Goal: Check status: Check status

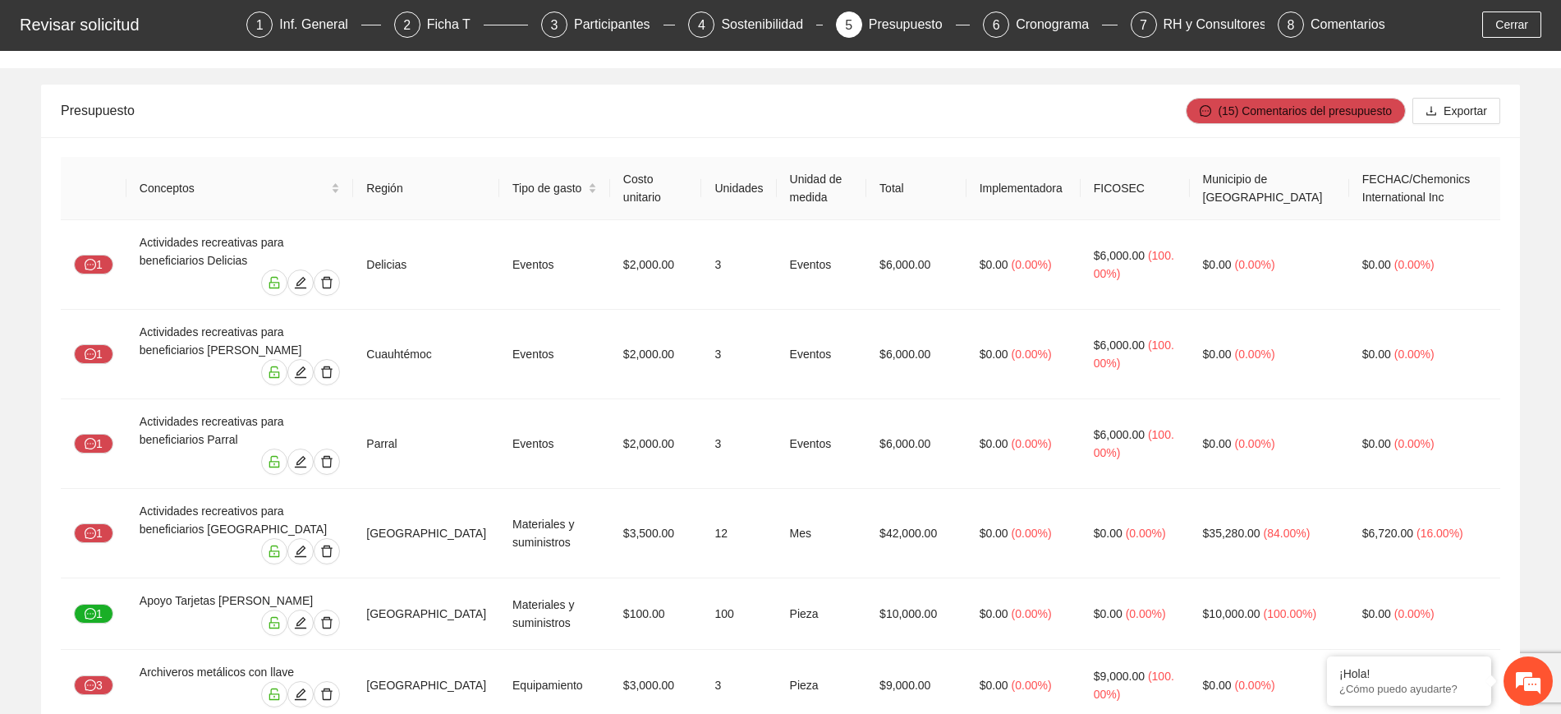
scroll to position [103, 0]
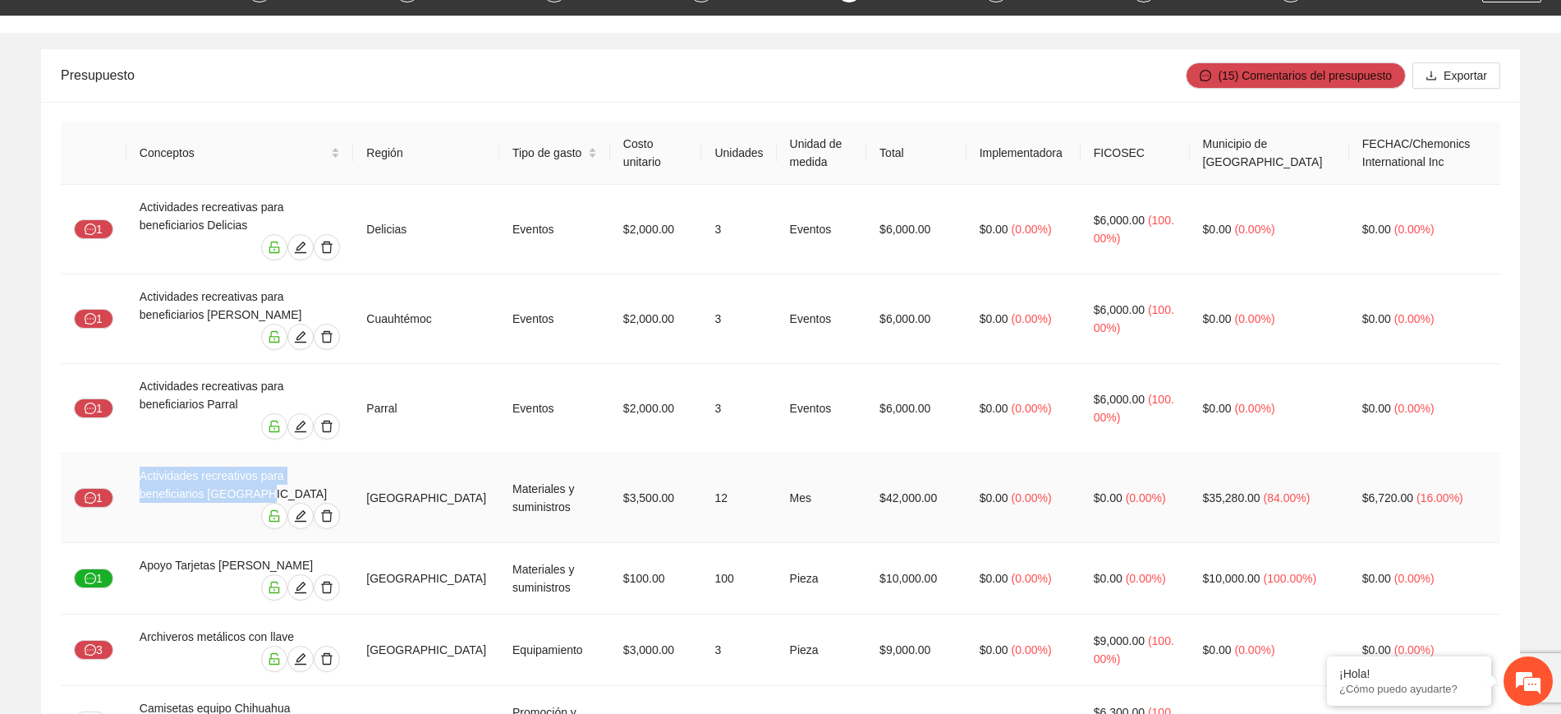
drag, startPoint x: 207, startPoint y: 466, endPoint x: 137, endPoint y: 439, distance: 74.9
click at [137, 453] on td "Actividades recreativos para beneficiarios Chihuahua" at bounding box center [240, 498] width 228 height 90
copy div "Actividades recreativos para beneficiarios Chihuahua"
click at [248, 467] on div "Actividades recreativos para beneficiarios Chihuahua" at bounding box center [240, 485] width 201 height 36
drag, startPoint x: 256, startPoint y: 436, endPoint x: 111, endPoint y: 423, distance: 146.0
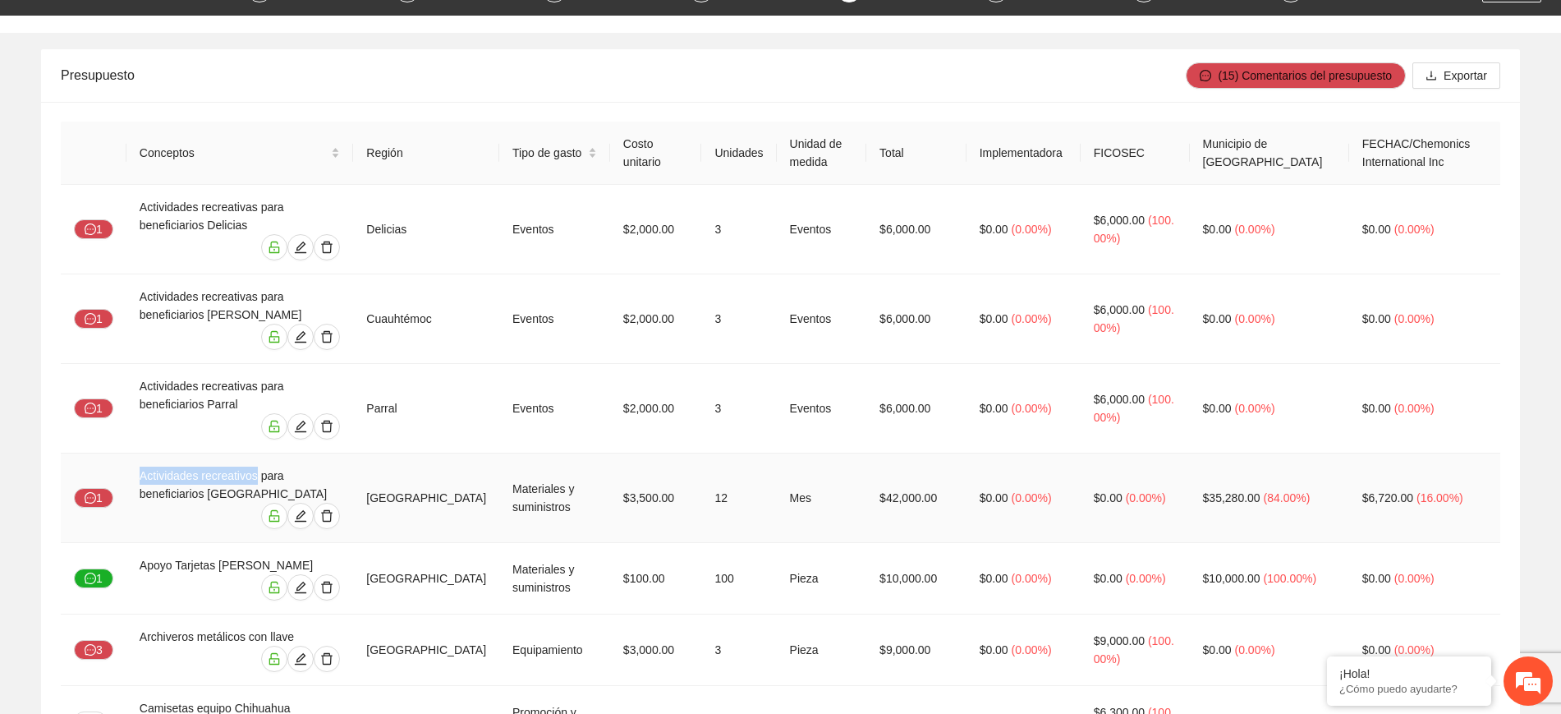
click at [111, 453] on tr "1 Actividades recreativos para beneficiarios Chihuahua Chihuahua Materiales y s…" at bounding box center [781, 498] width 1440 height 90
copy div "Actividades recreativos"
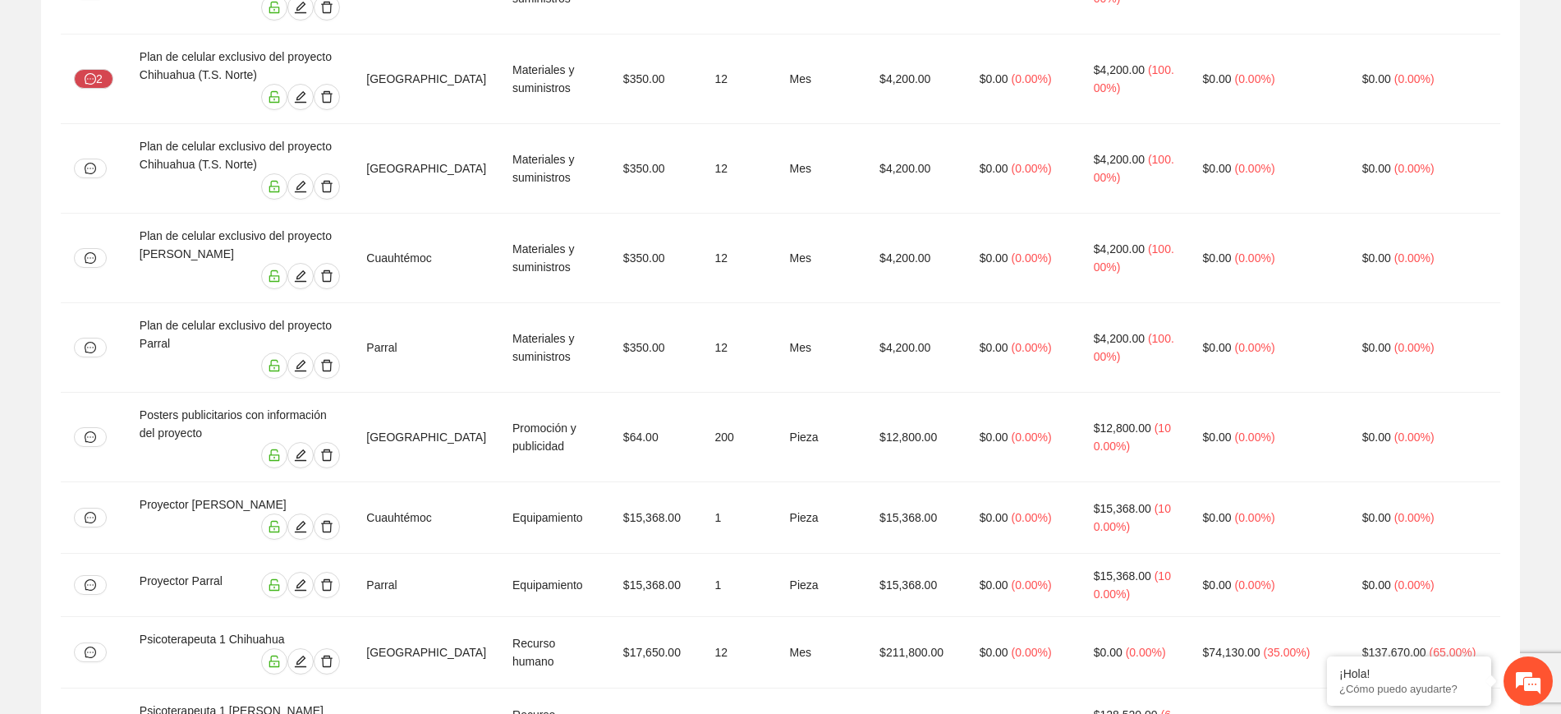
scroll to position [6736, 0]
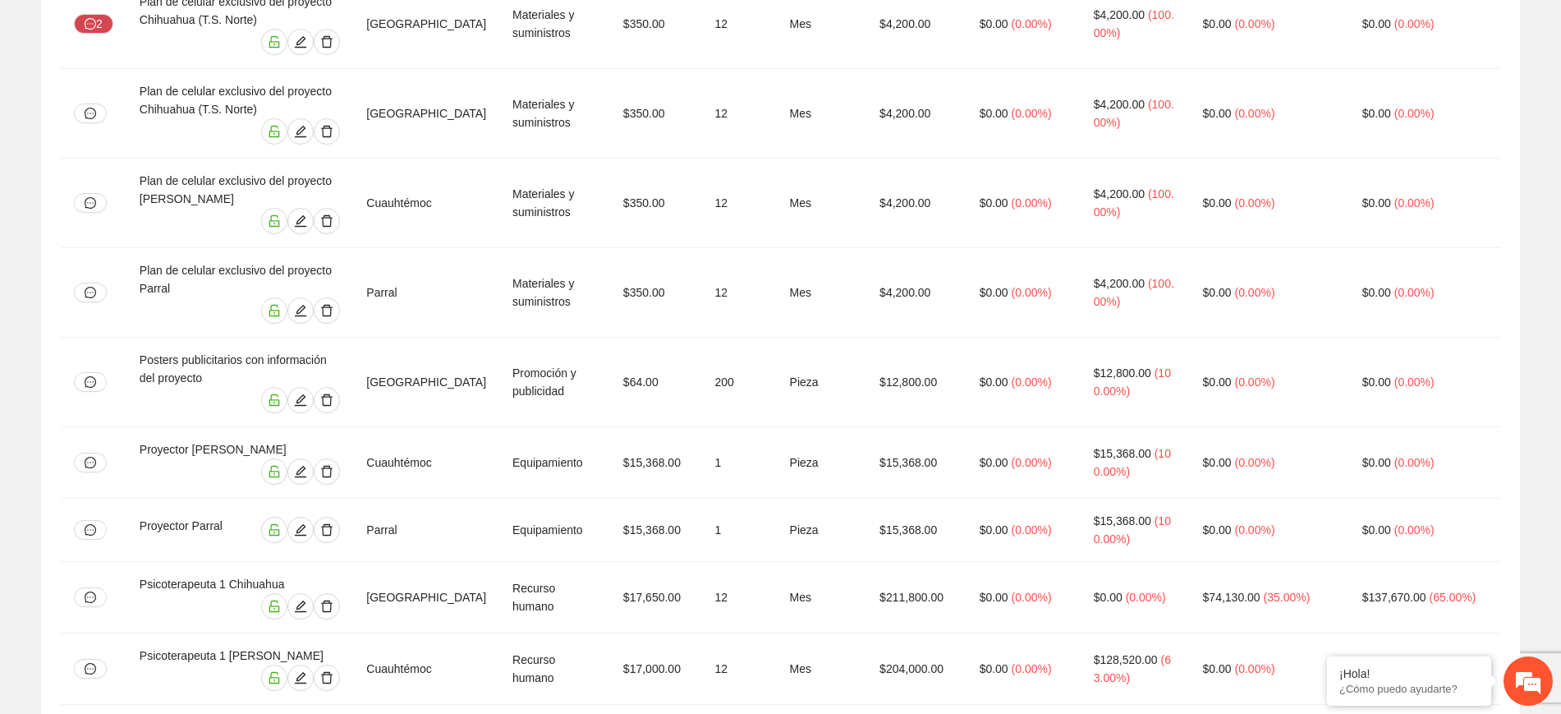
drag, startPoint x: 140, startPoint y: 181, endPoint x: 255, endPoint y: 184, distance: 115.0
copy div "Psicoterapeuta 2 Parral"
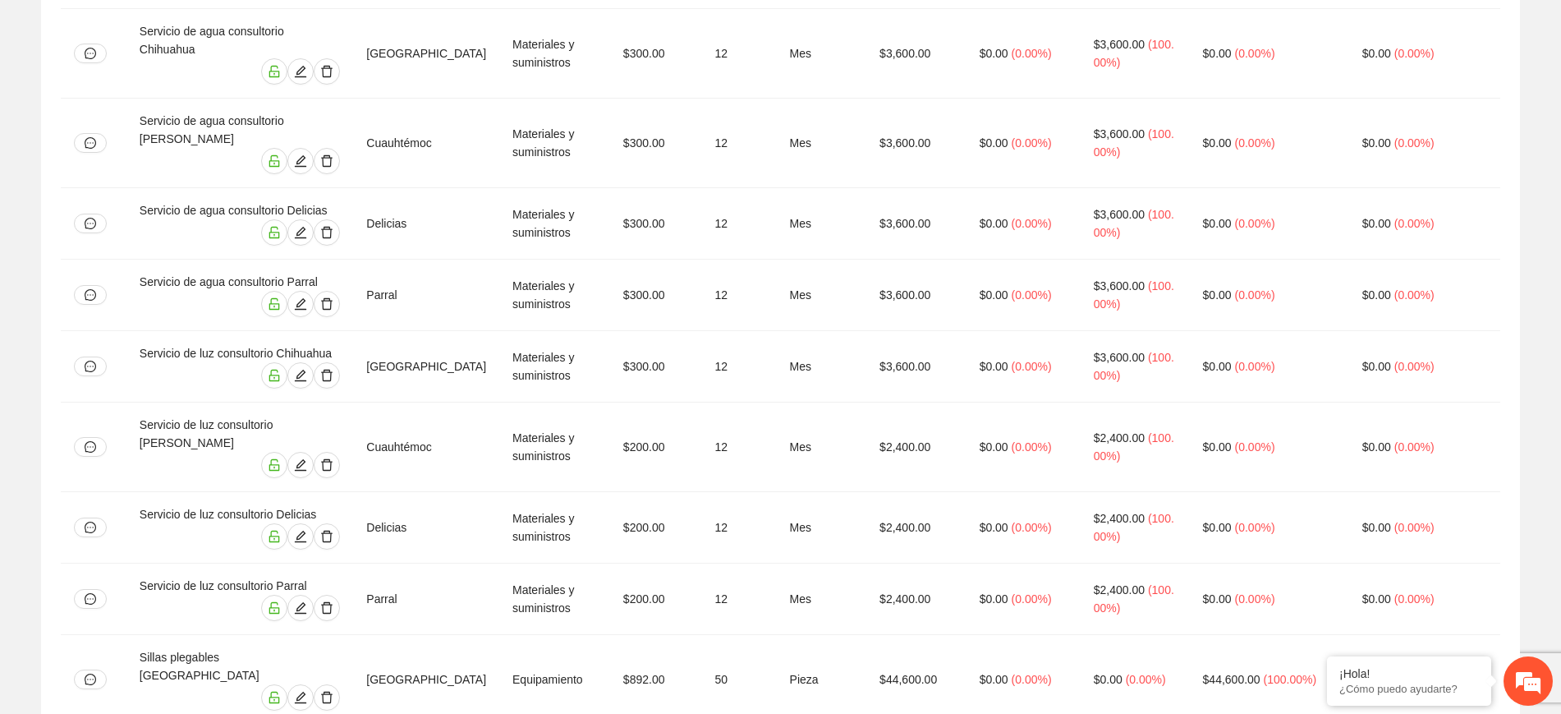
scroll to position [8745, 0]
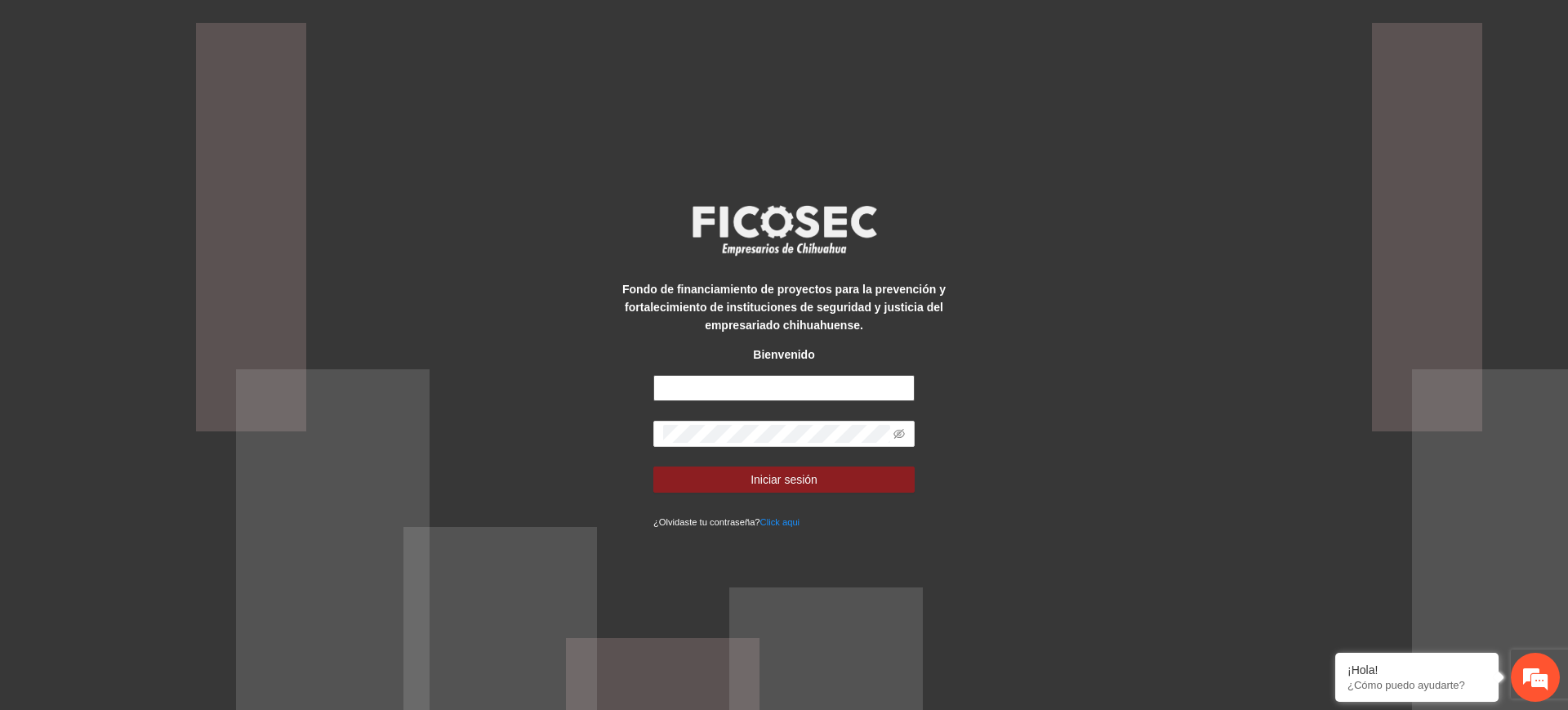
type input "**********"
click at [750, 481] on button "Iniciar sesión" at bounding box center [784, 479] width 261 height 26
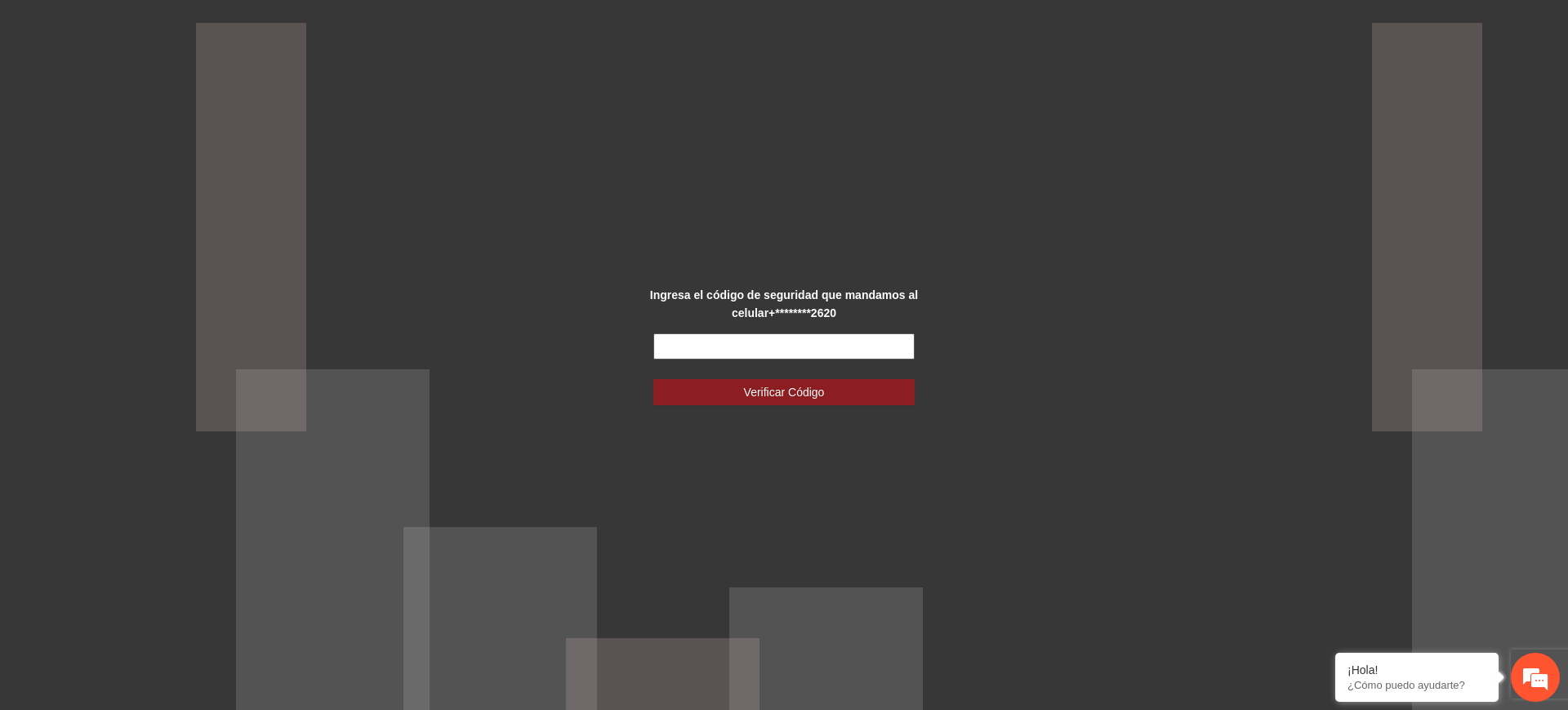
click at [771, 353] on input "text" at bounding box center [784, 346] width 261 height 26
type input "******"
click at [753, 398] on span "Verificar Código" at bounding box center [784, 392] width 81 height 18
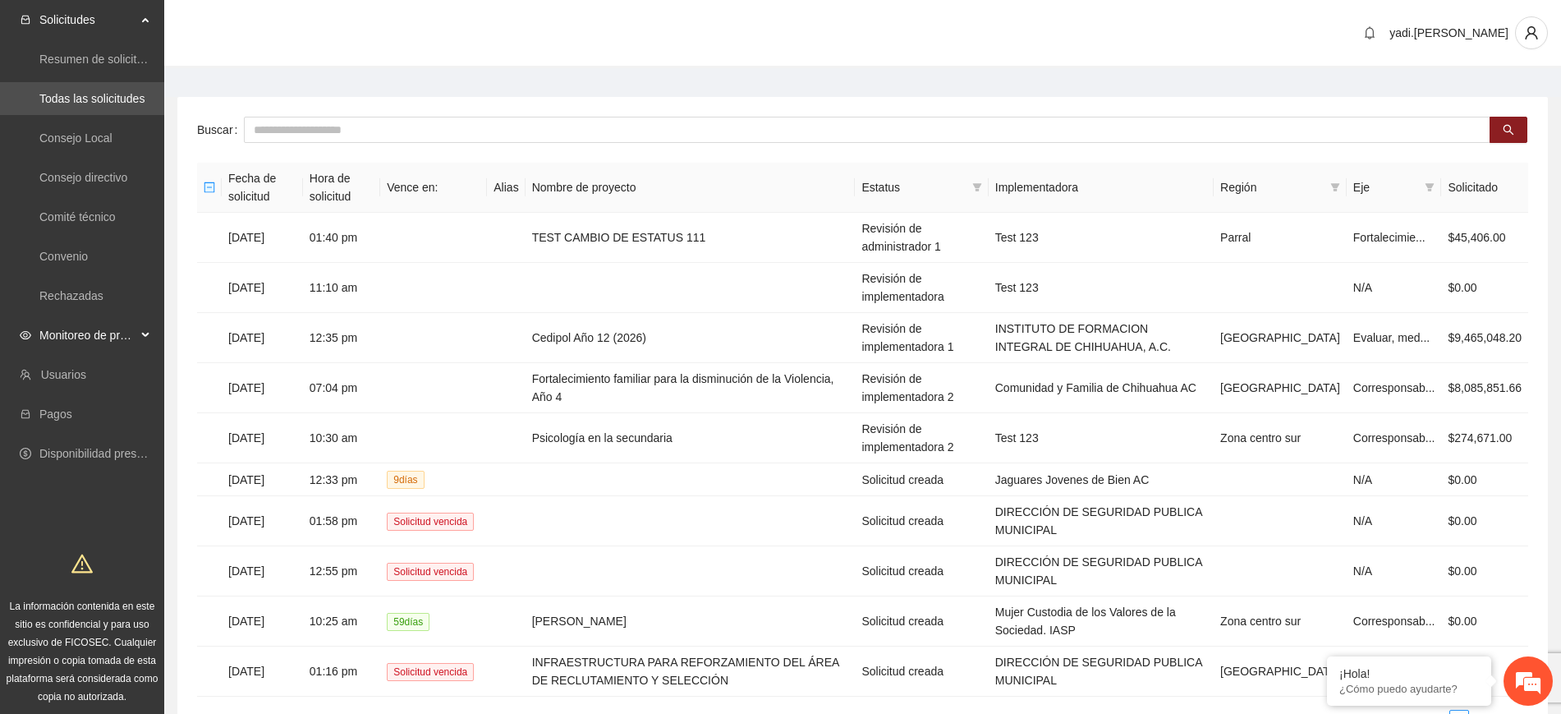
click at [87, 332] on span "Monitoreo de proyectos" at bounding box center [87, 335] width 97 height 33
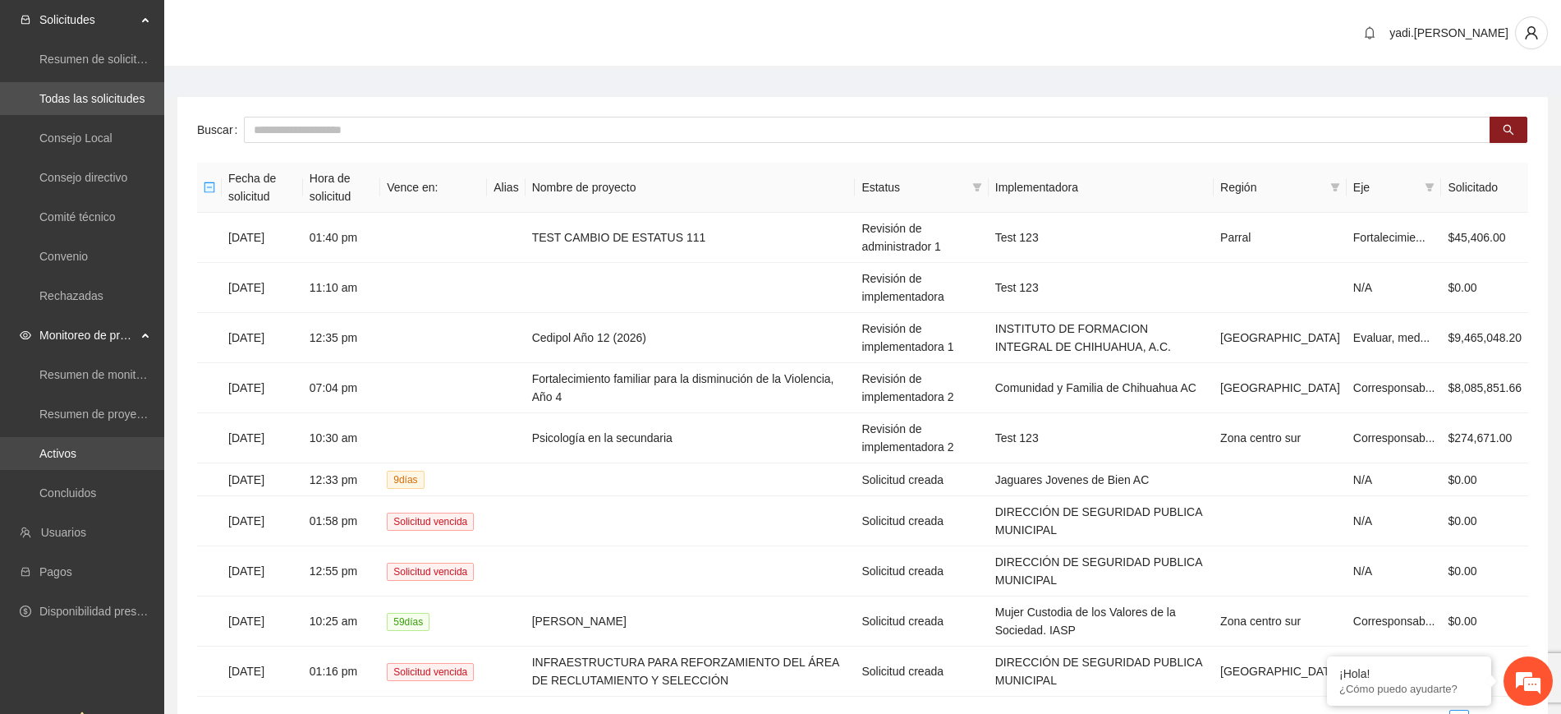
click at [58, 454] on link "Activos" at bounding box center [57, 453] width 37 height 13
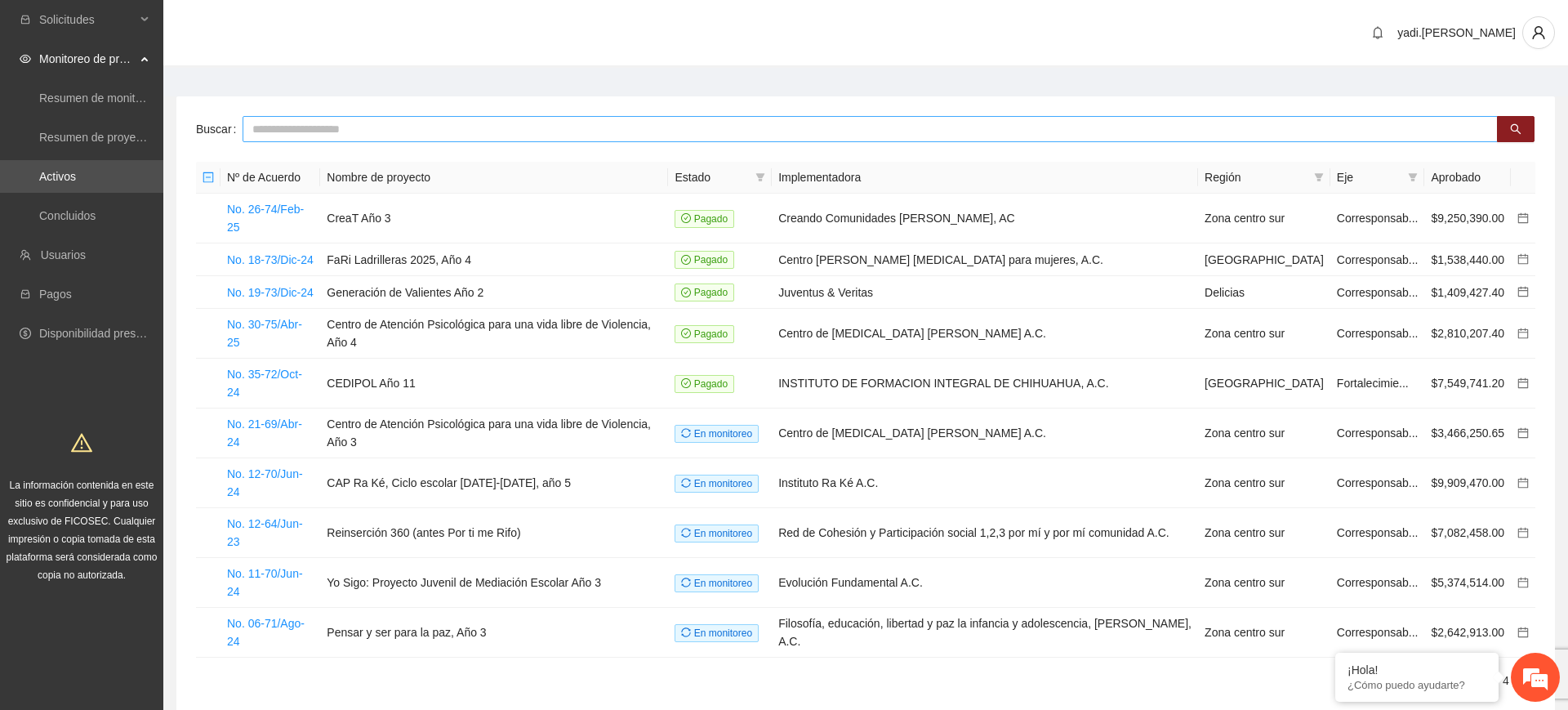
click at [321, 128] on input "text" at bounding box center [870, 129] width 1256 height 26
type input "***"
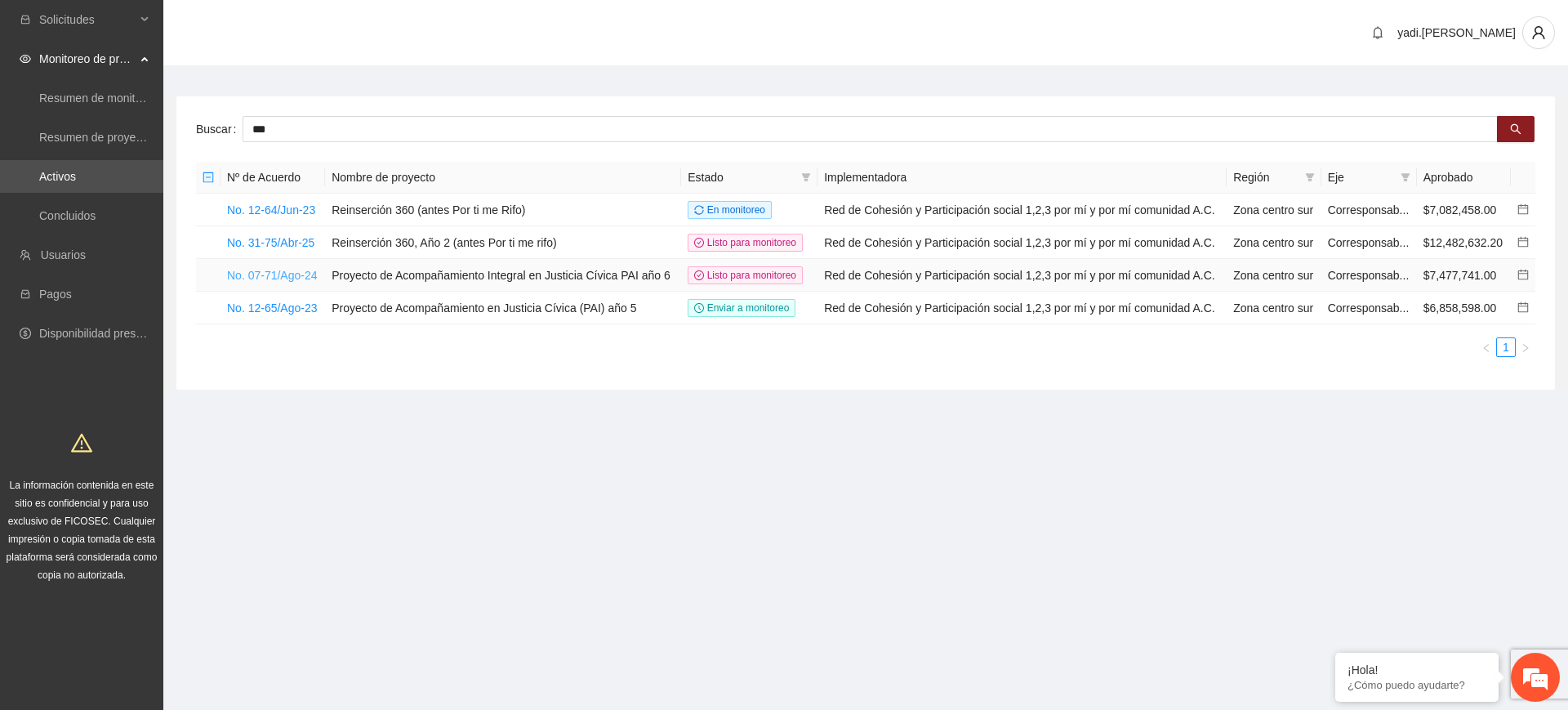
click at [283, 275] on link "No. 07-71/Ago-24" at bounding box center [271, 274] width 90 height 13
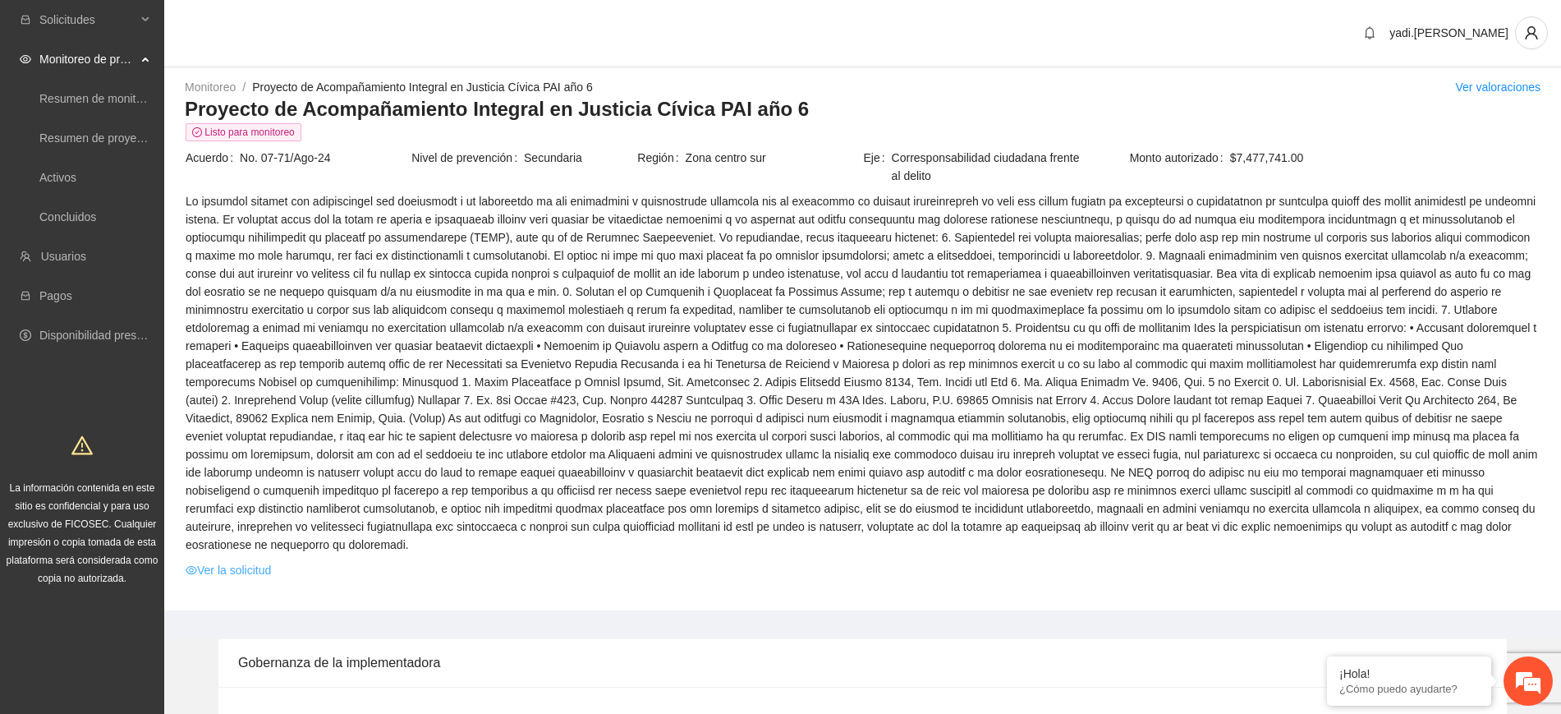
click at [261, 561] on link "Ver la solicitud" at bounding box center [228, 570] width 85 height 18
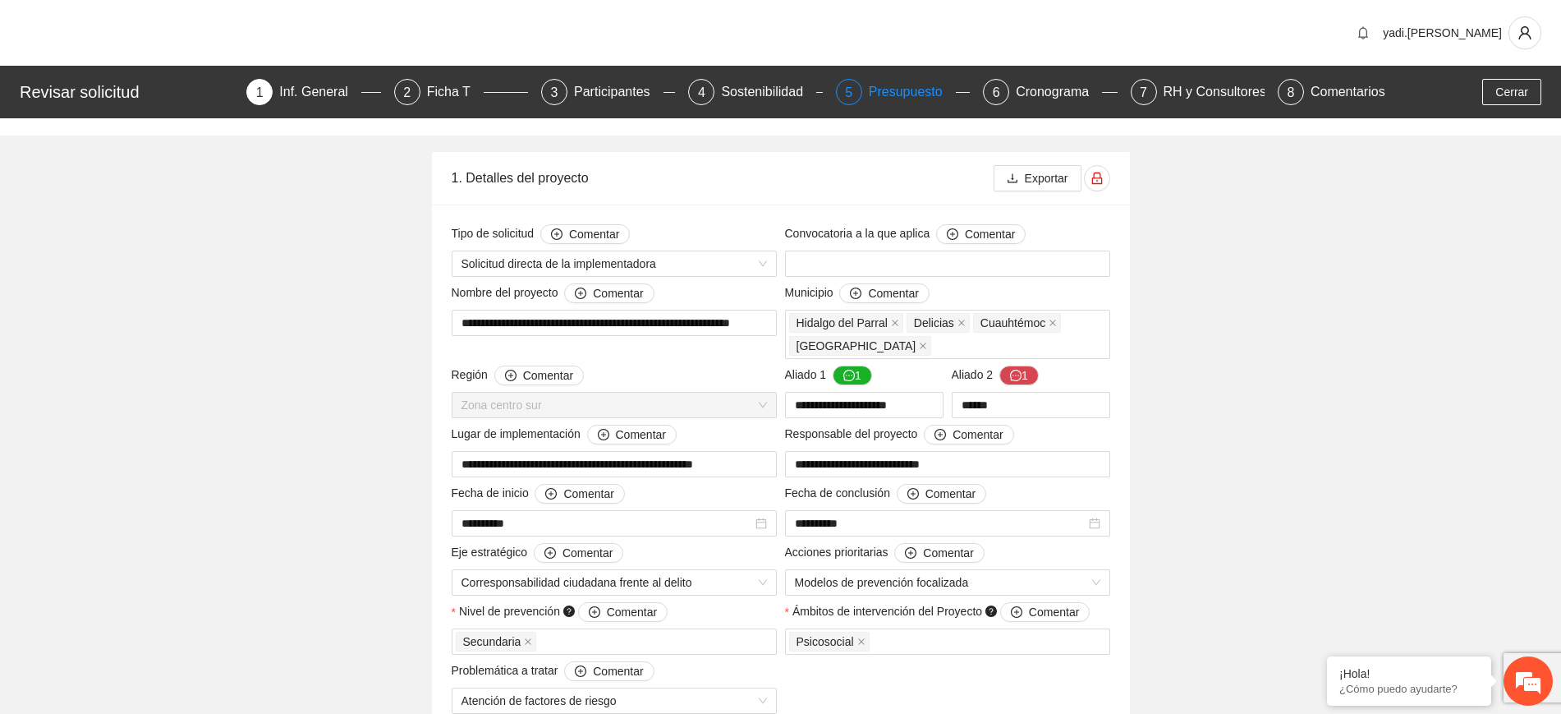
click at [897, 95] on div "Presupuesto" at bounding box center [912, 92] width 87 height 26
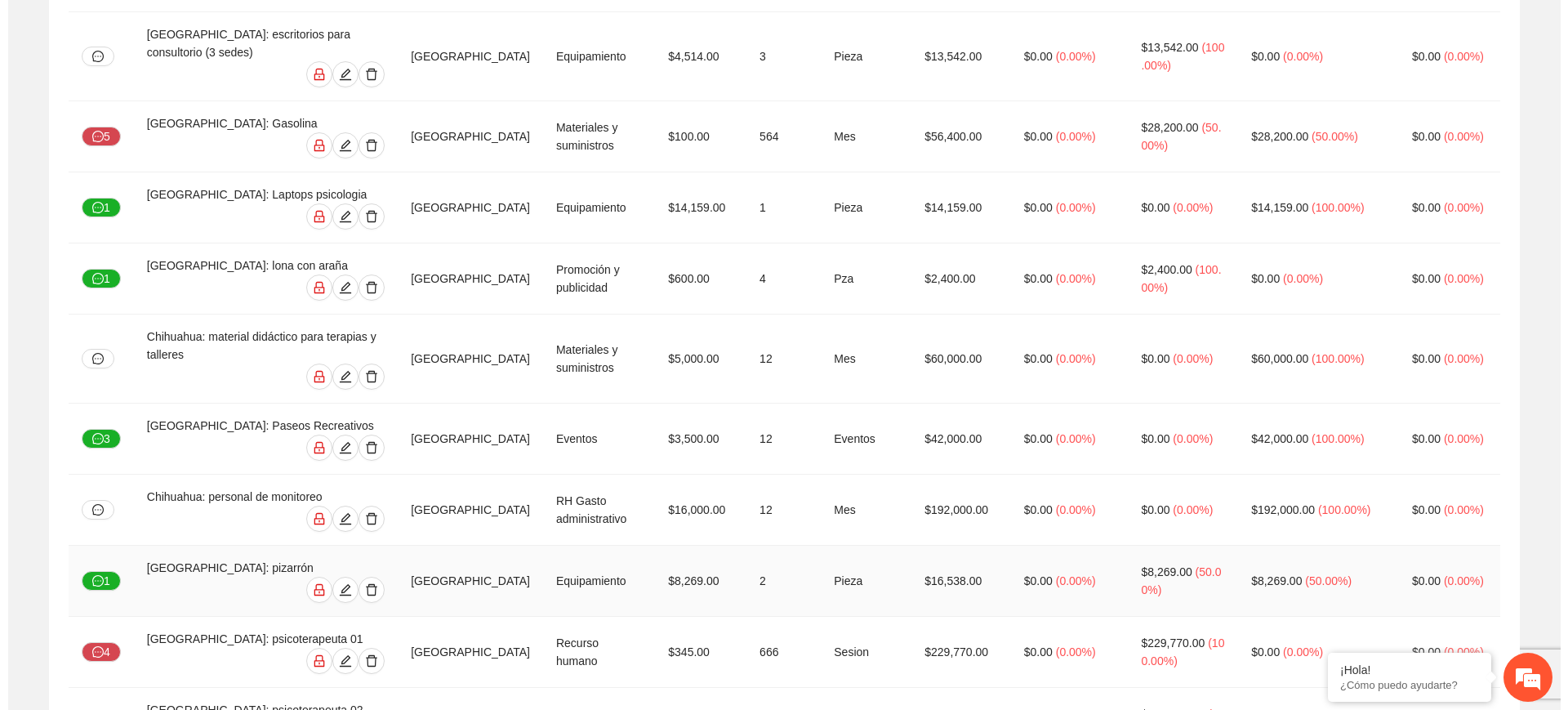
scroll to position [1940, 0]
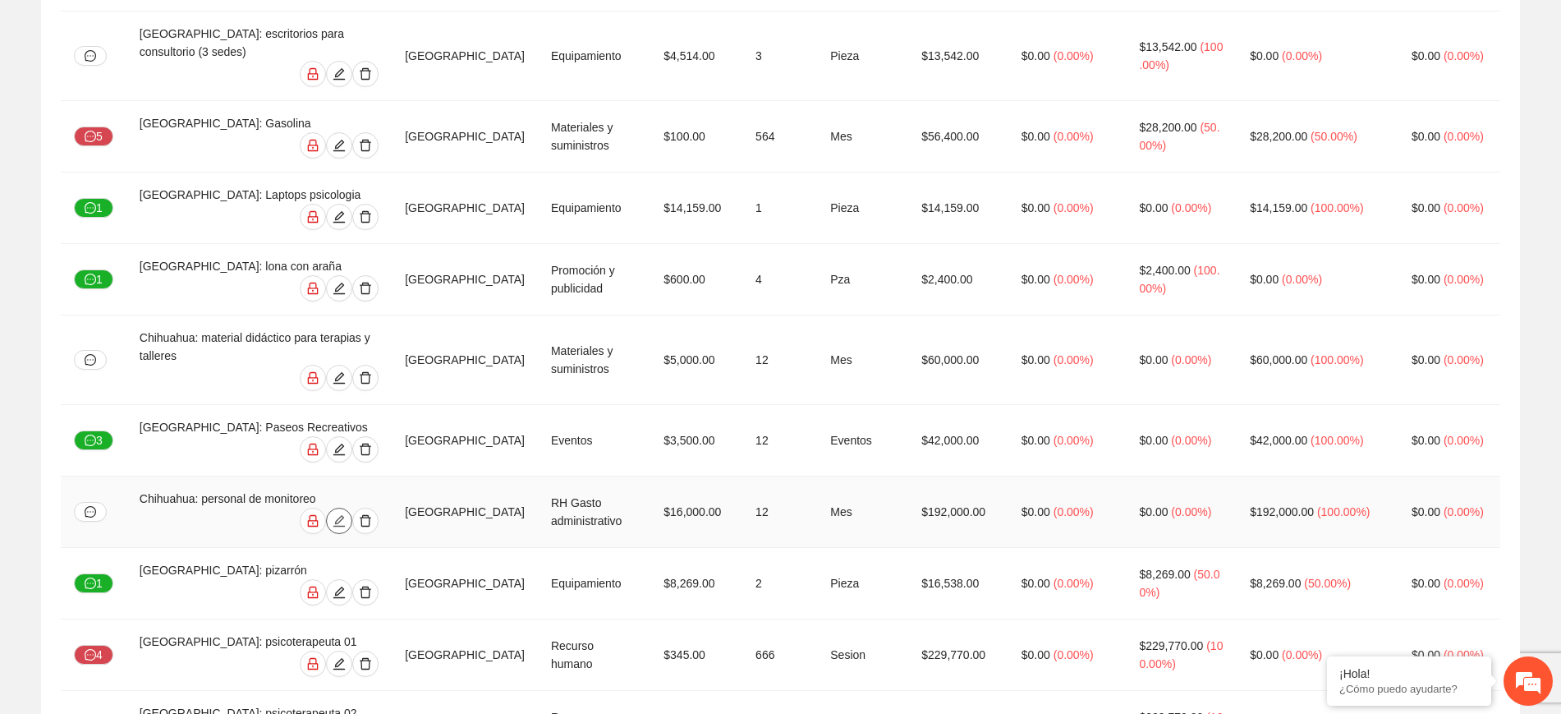
click at [352, 514] on span "edit" at bounding box center [339, 520] width 25 height 13
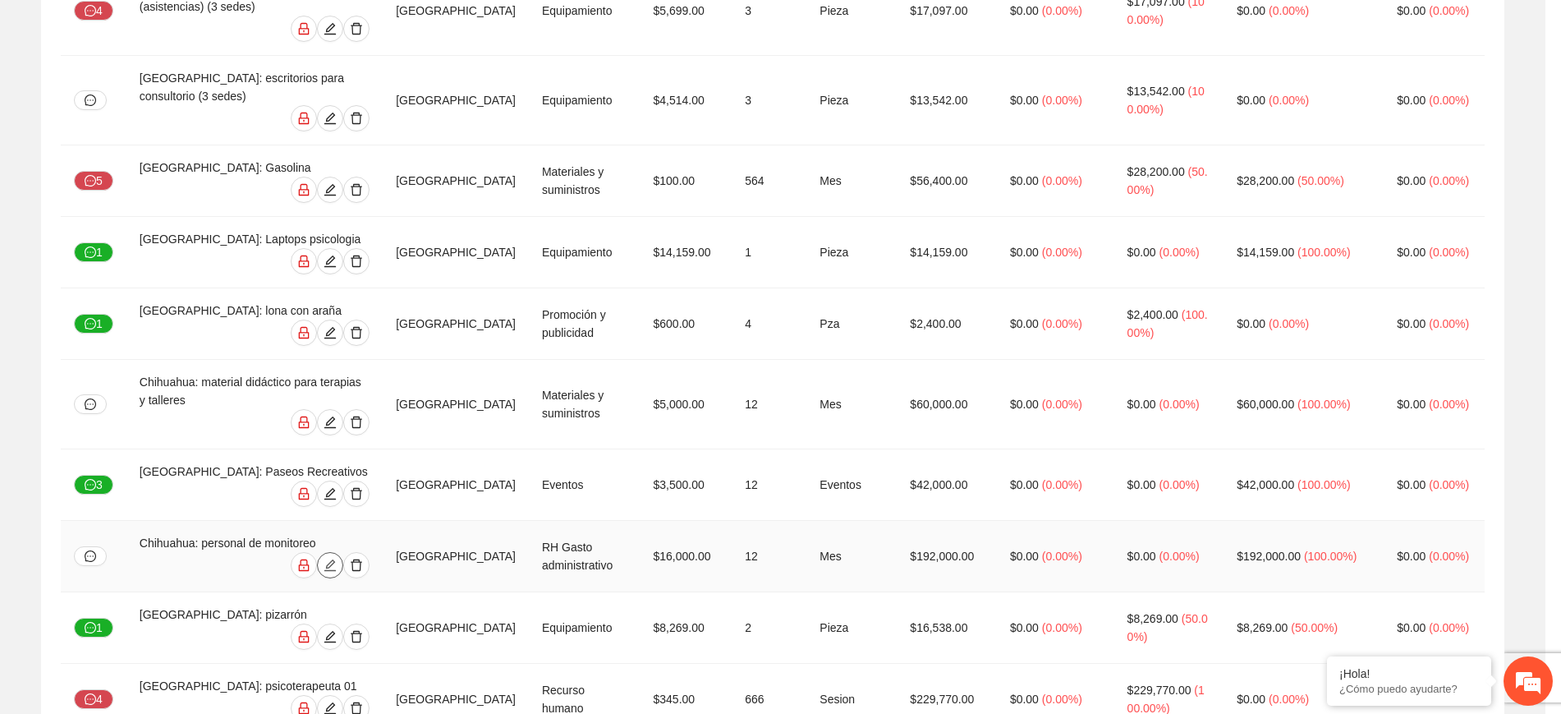
type input "*"
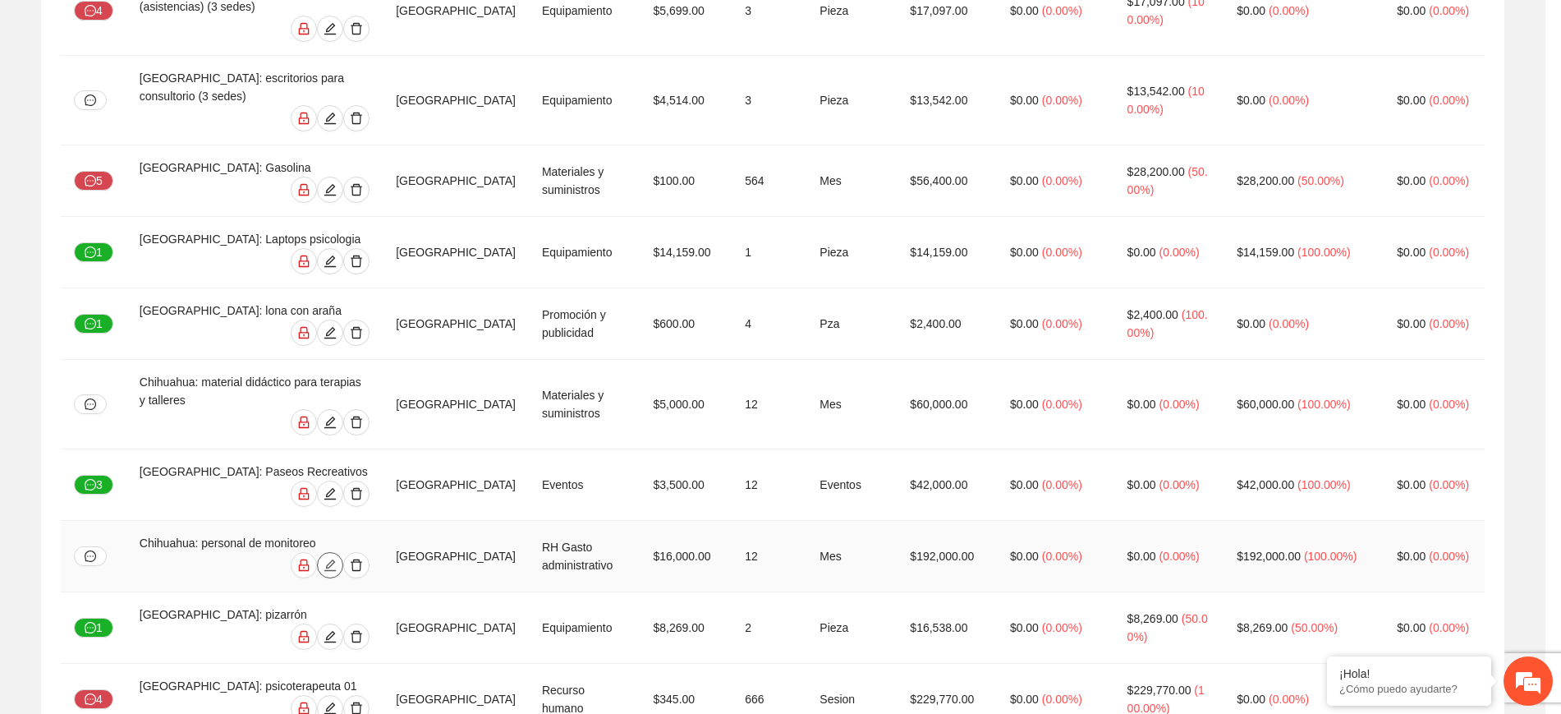
type input "*"
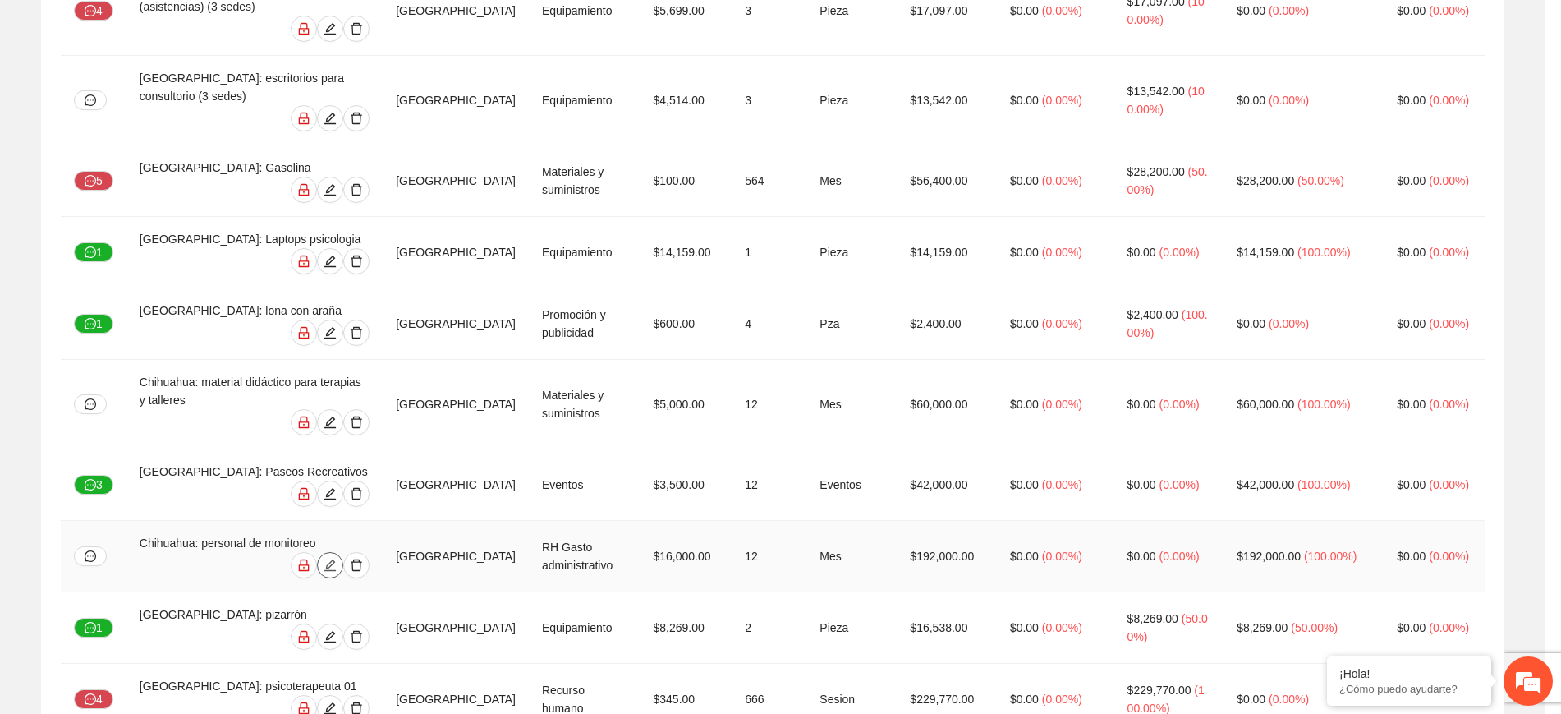
type input "*"
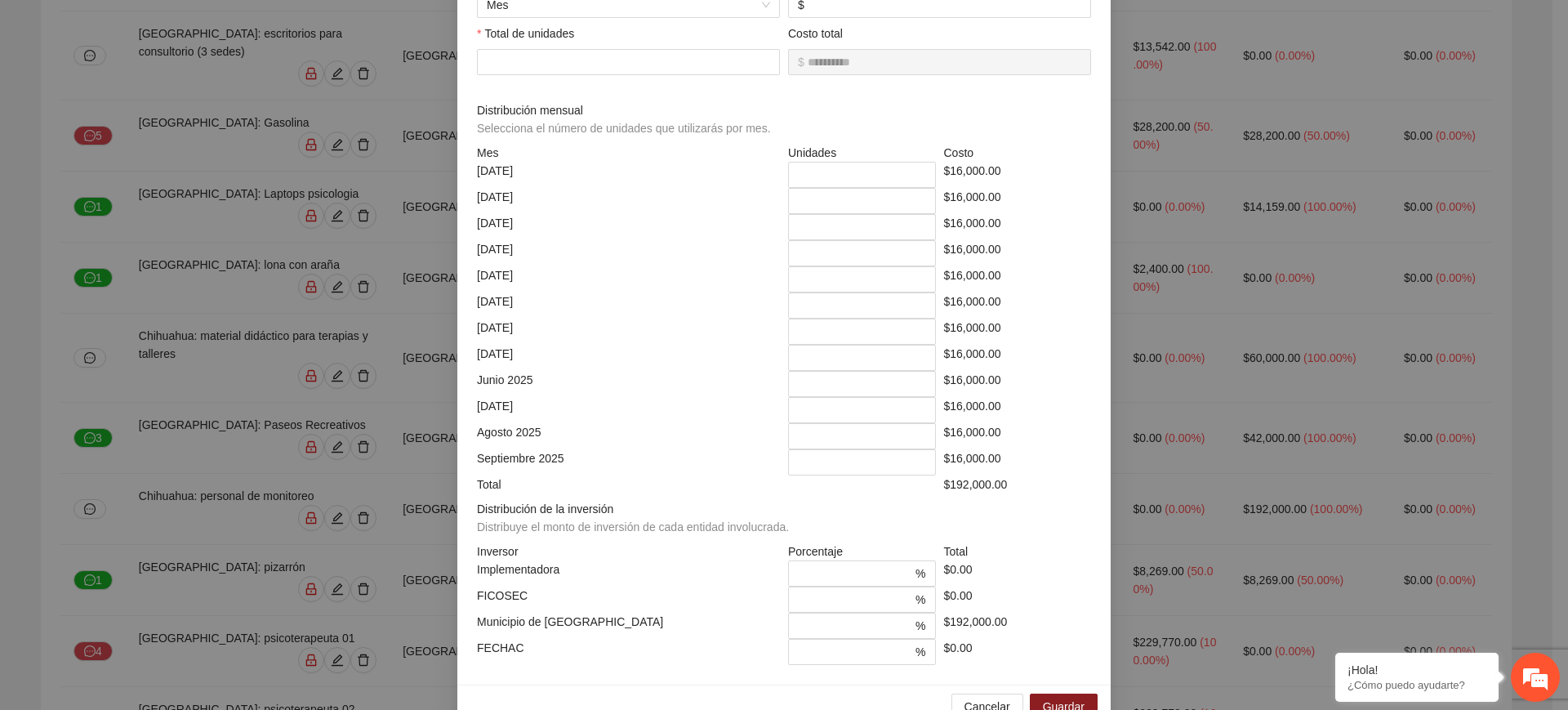
scroll to position [331, 0]
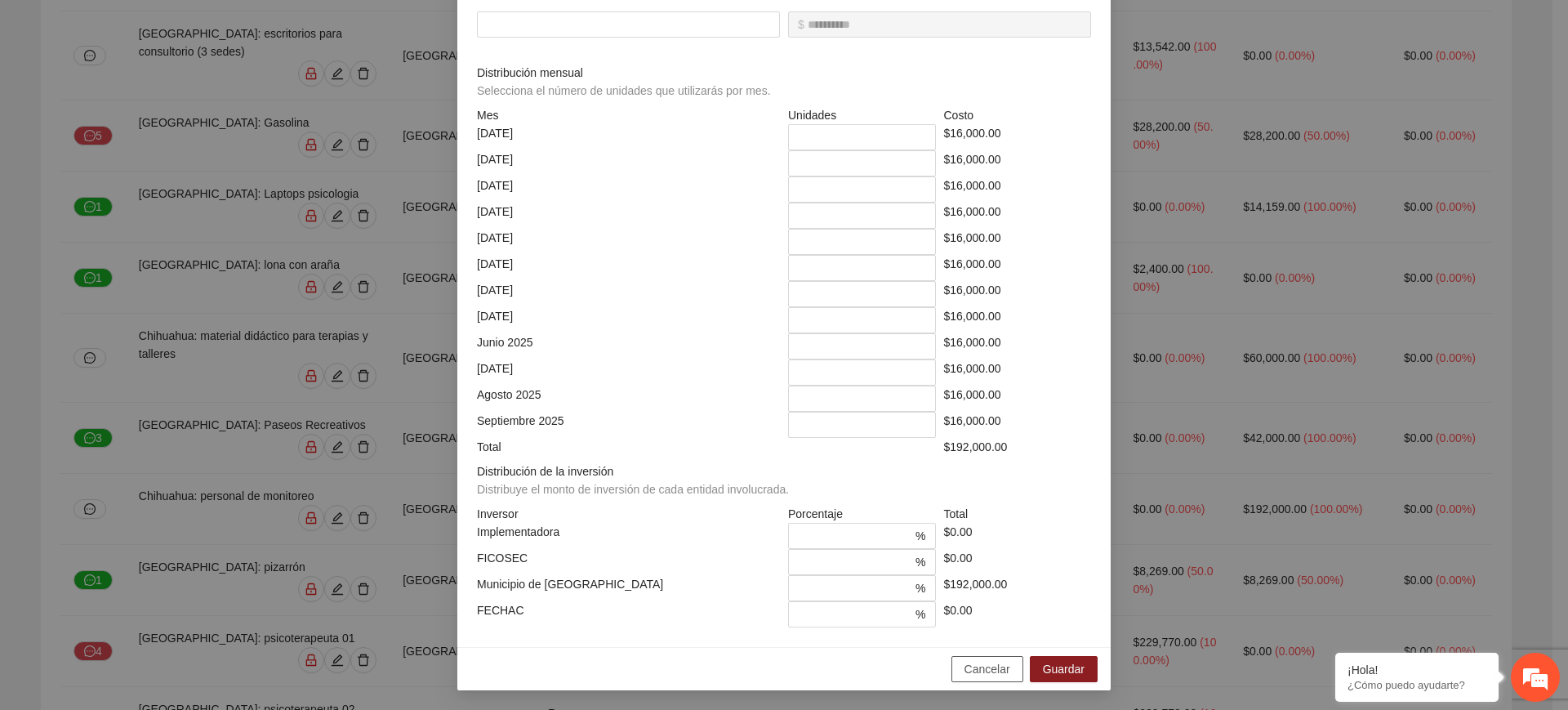
click at [982, 670] on span "Cancelar" at bounding box center [987, 669] width 46 height 18
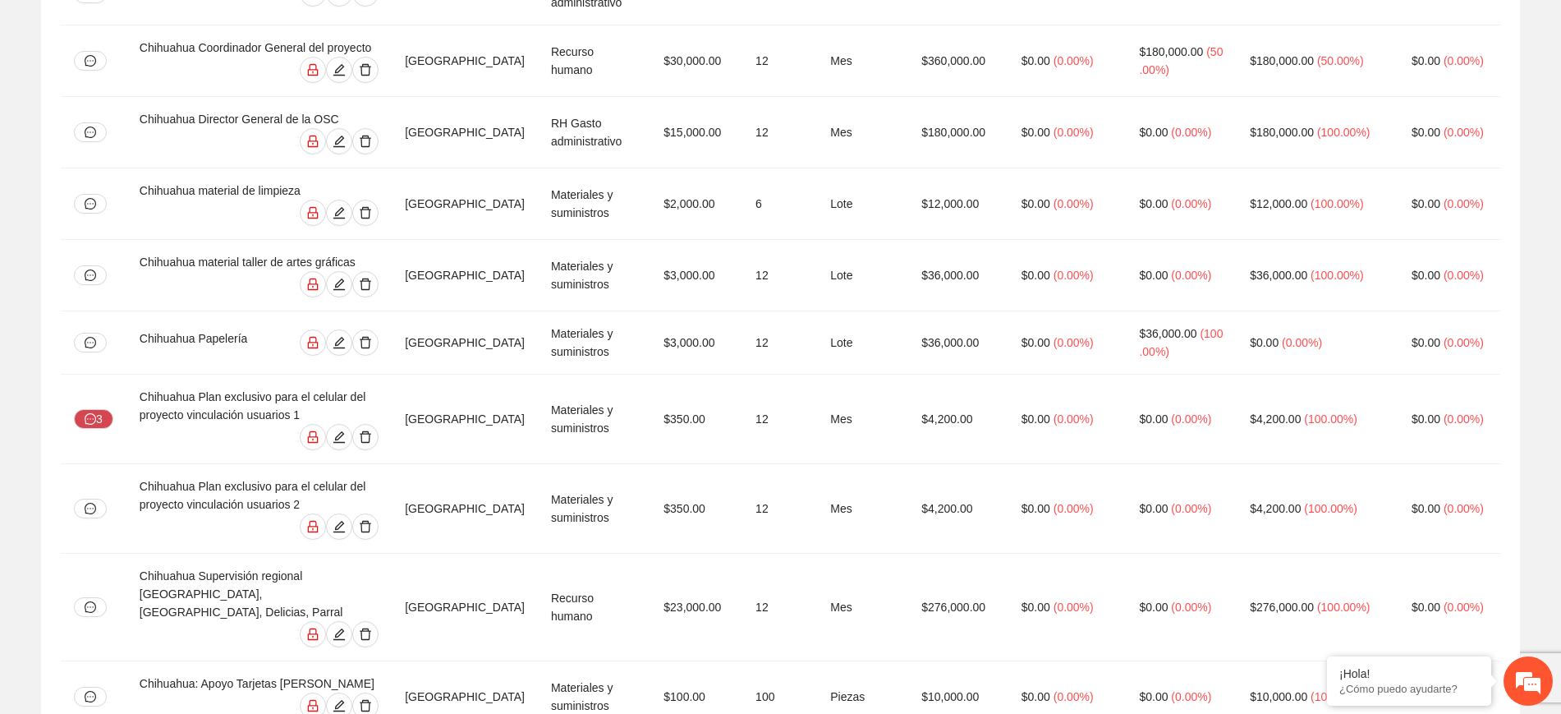
scroll to position [0, 0]
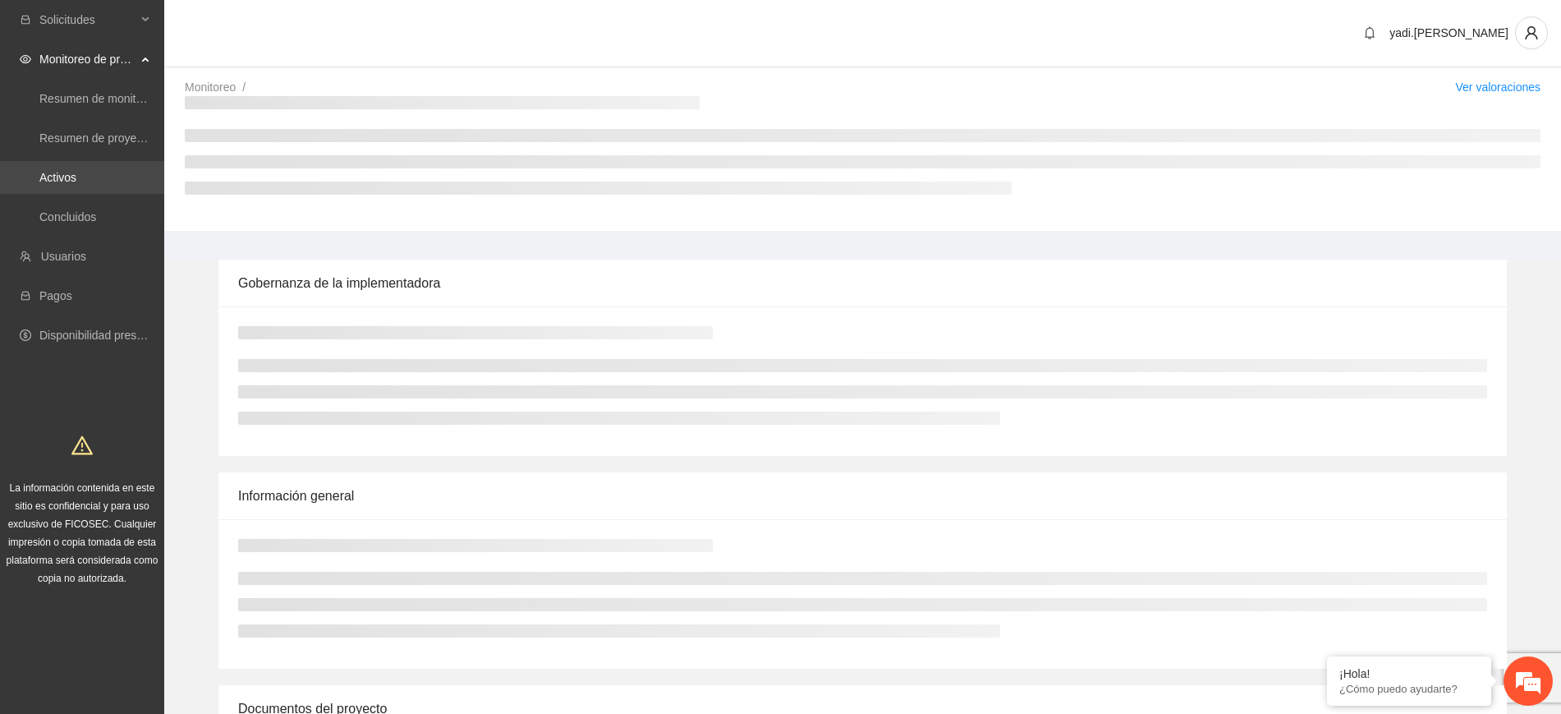
click at [66, 172] on link "Activos" at bounding box center [57, 177] width 37 height 13
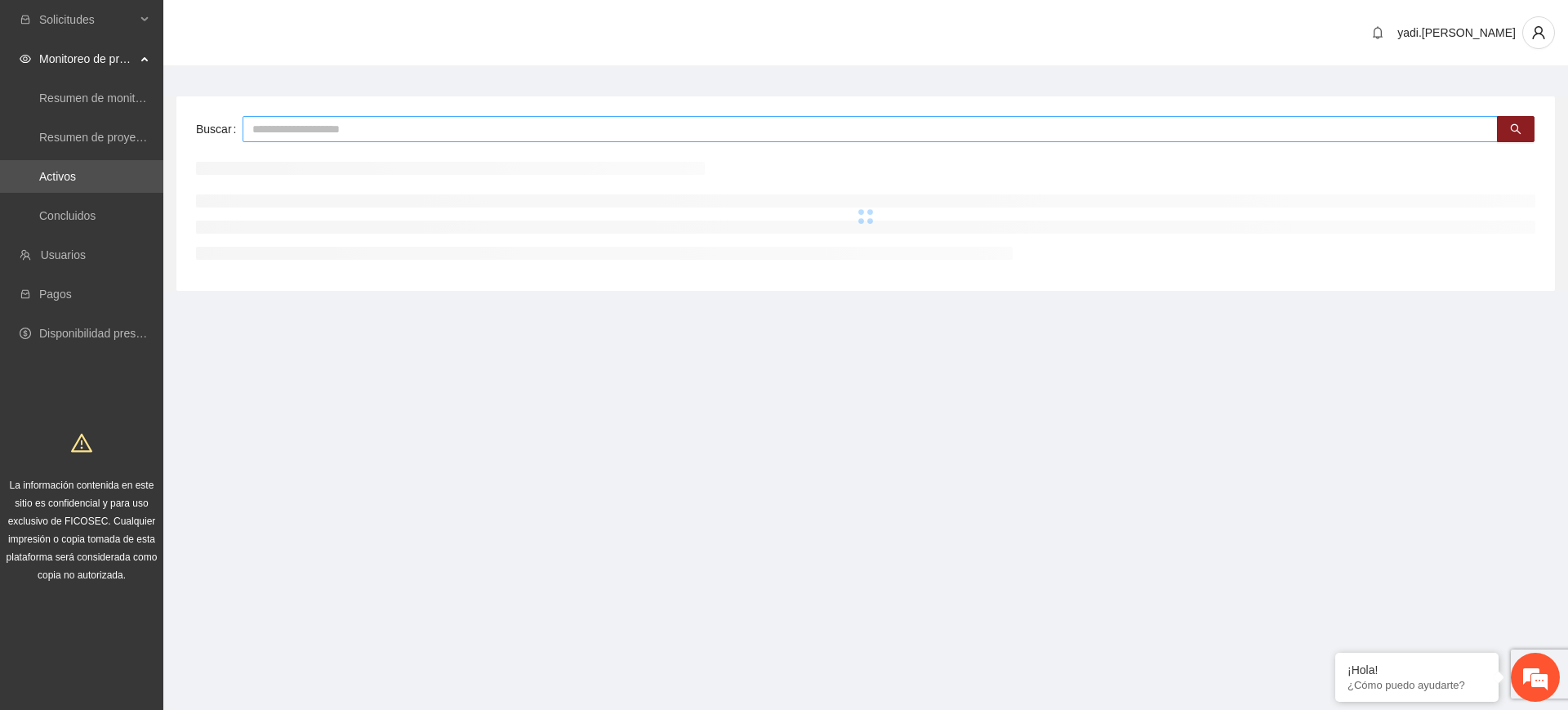
click at [478, 134] on input "text" at bounding box center [870, 129] width 1256 height 26
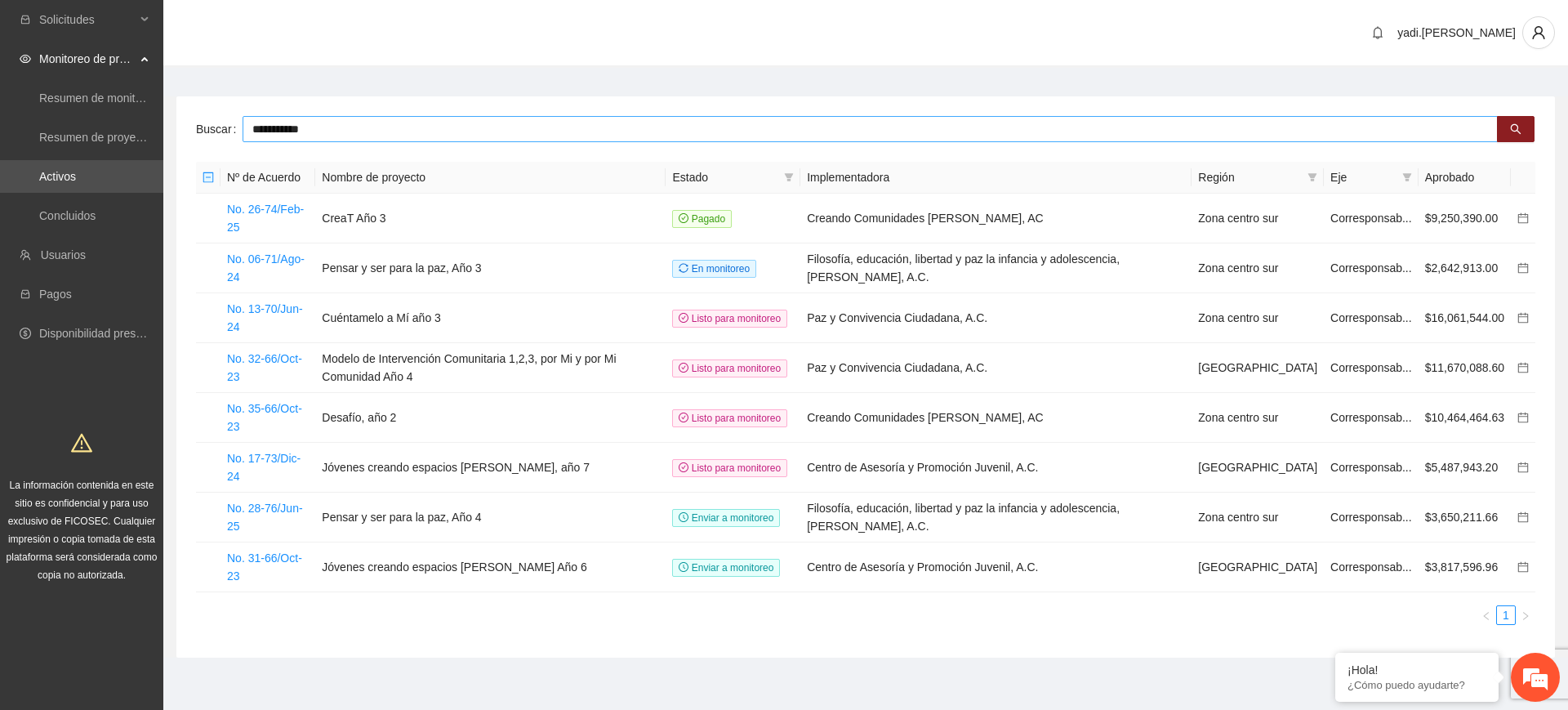
type input "**********"
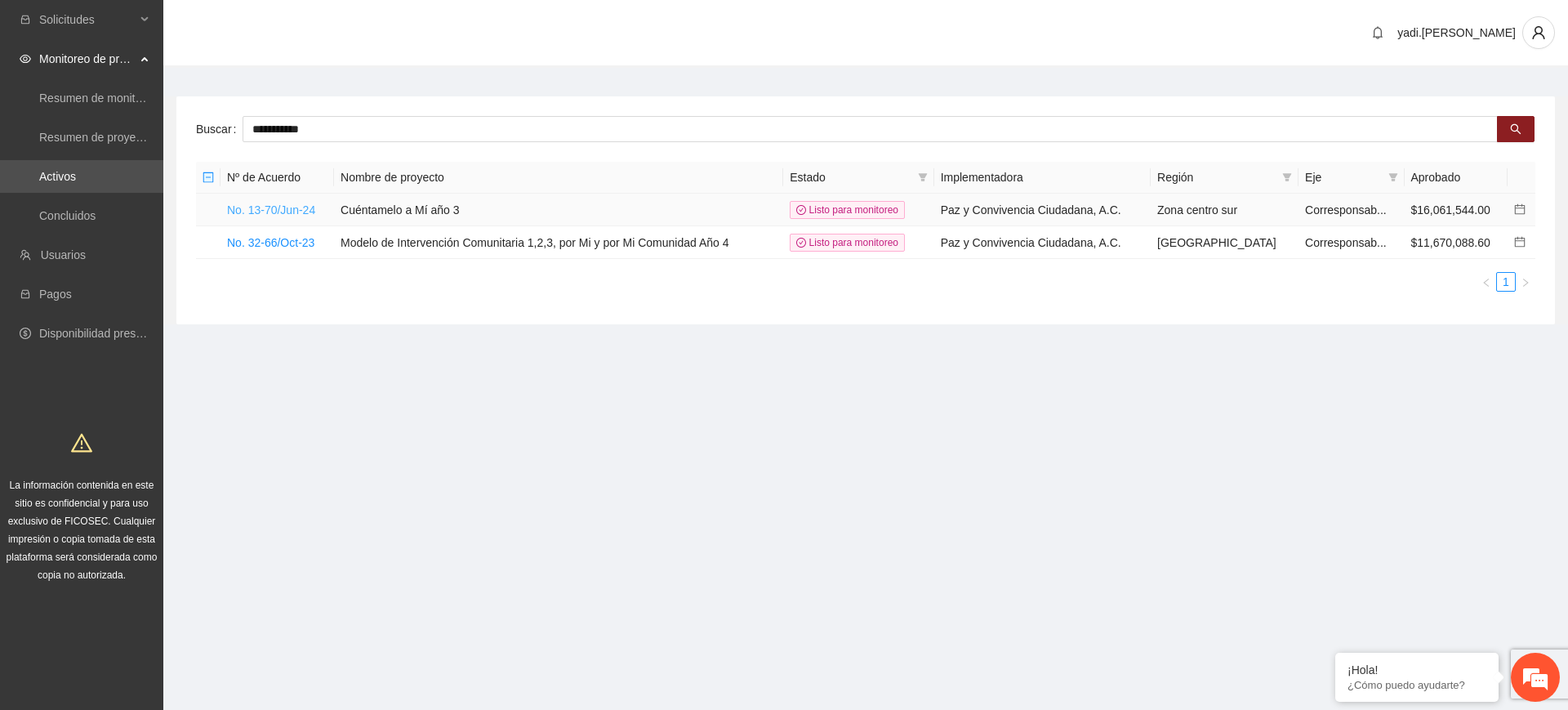
click at [266, 207] on link "No. 13-70/Jun-24" at bounding box center [270, 210] width 88 height 13
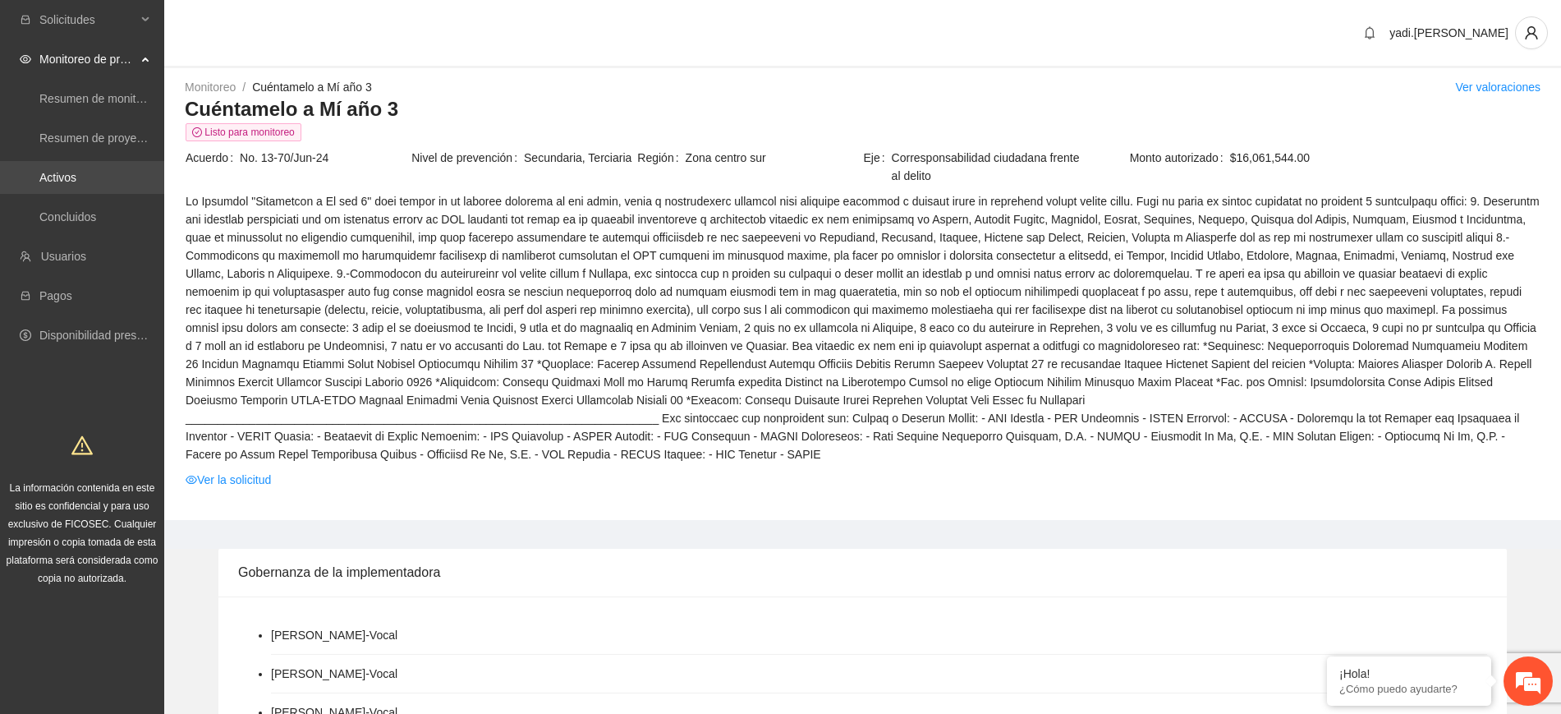
click at [41, 172] on link "Activos" at bounding box center [57, 177] width 37 height 13
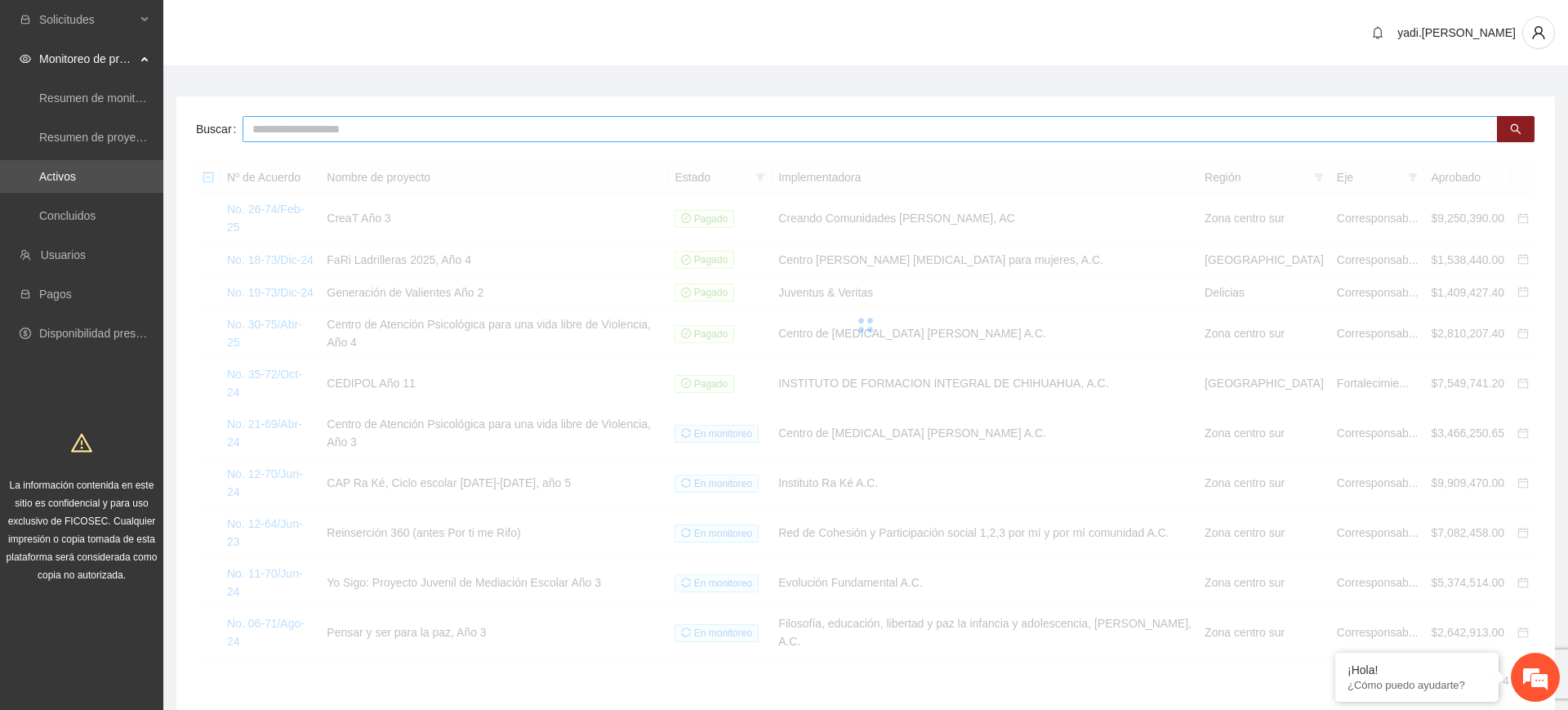
click at [467, 128] on input "text" at bounding box center [870, 129] width 1256 height 26
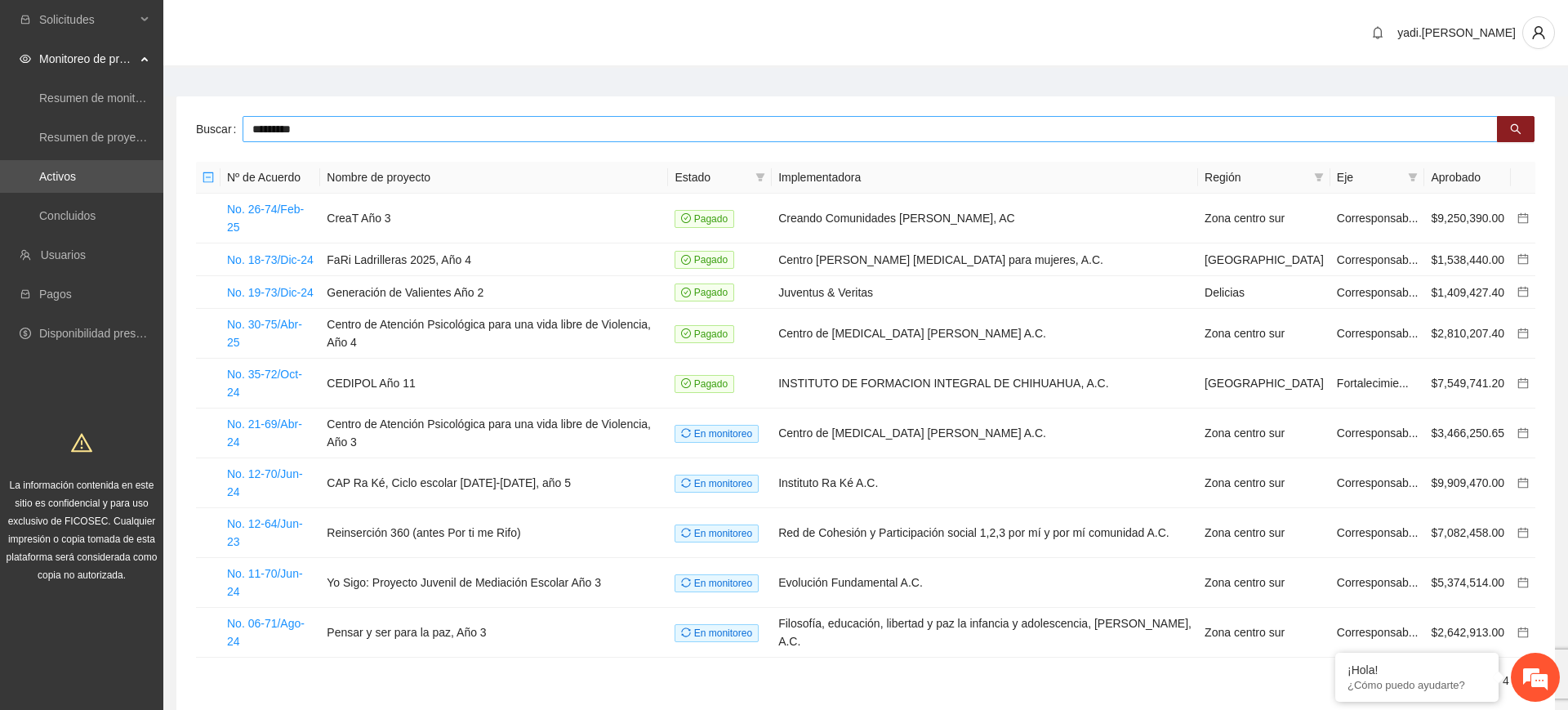
type input "*********"
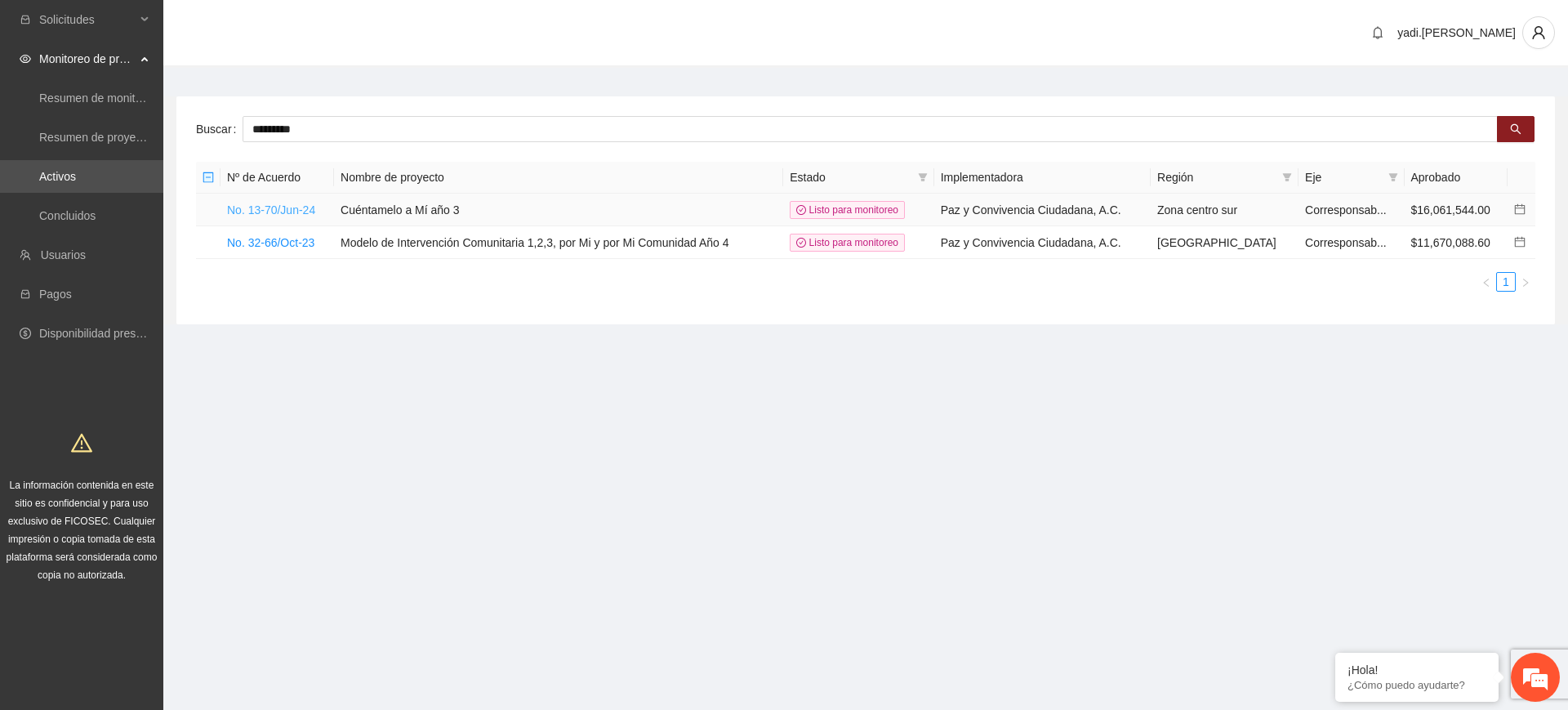
click at [284, 205] on link "No. 13-70/Jun-24" at bounding box center [270, 210] width 88 height 13
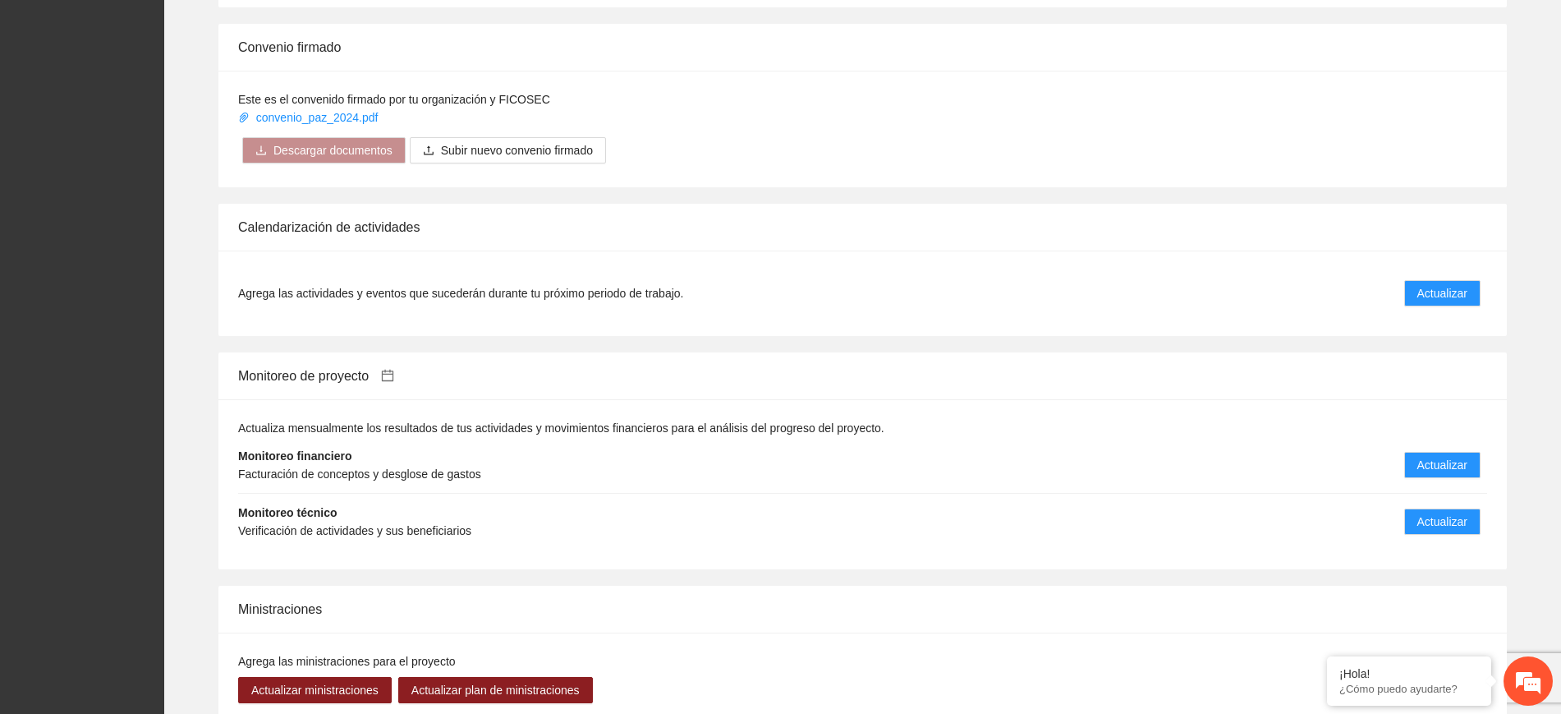
scroll to position [1318, 0]
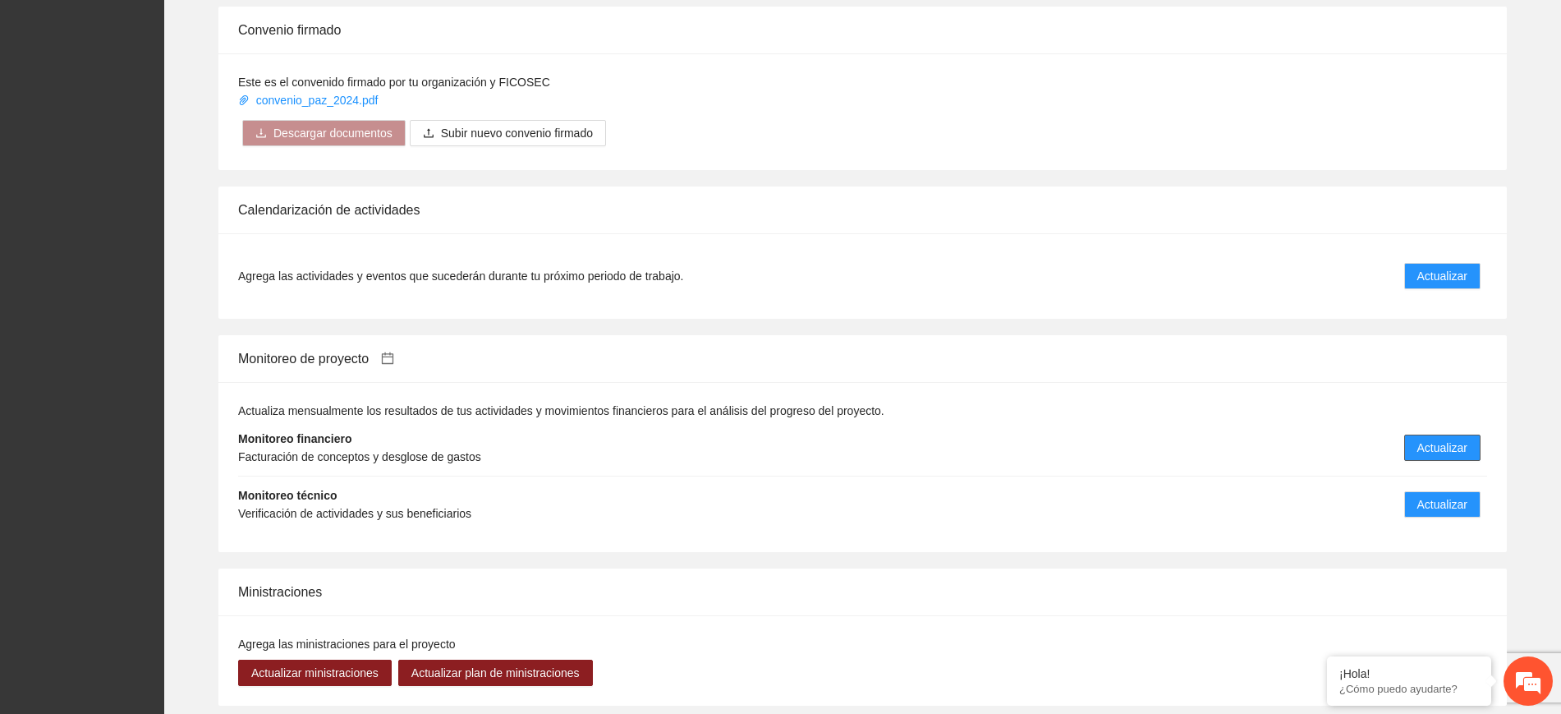
click at [1442, 439] on span "Actualizar" at bounding box center [1443, 448] width 50 height 18
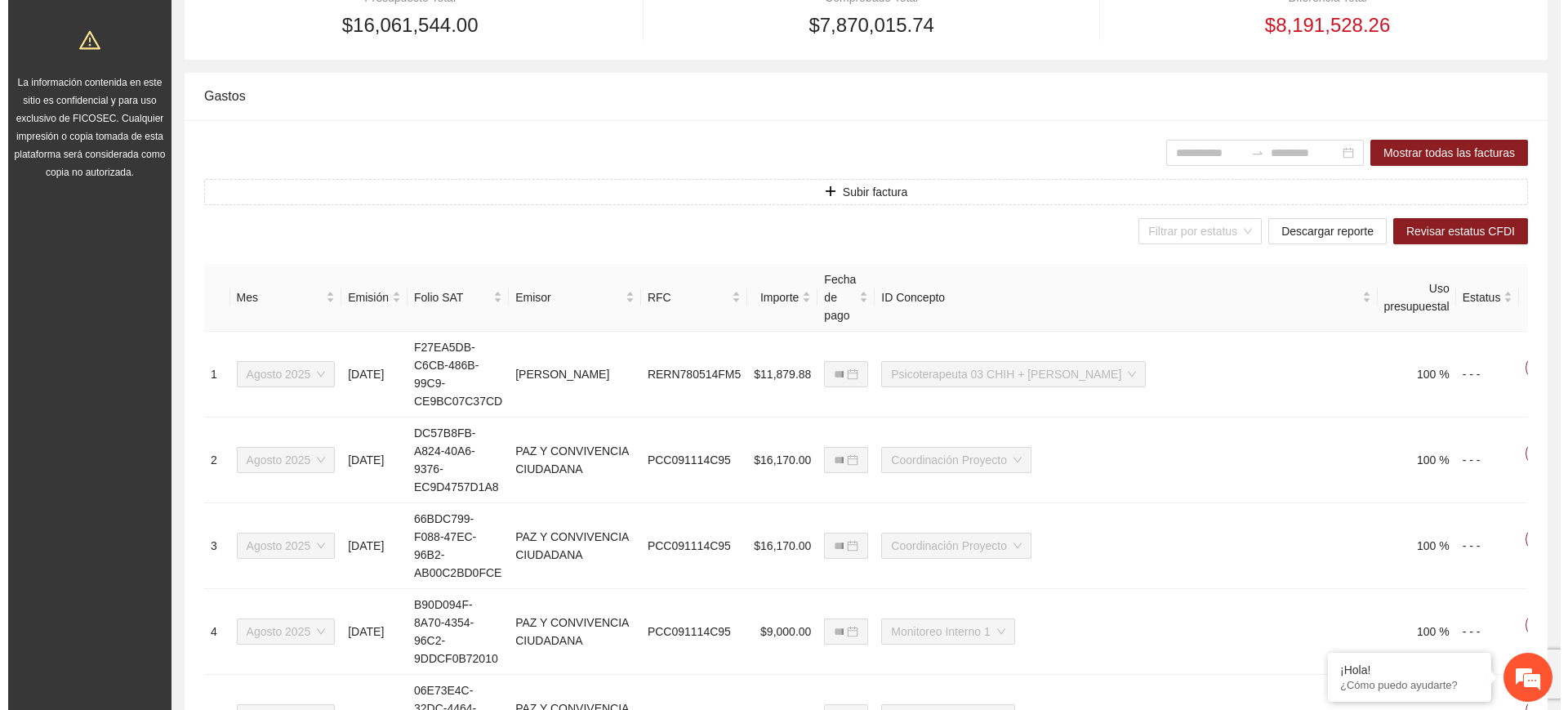
scroll to position [409, 0]
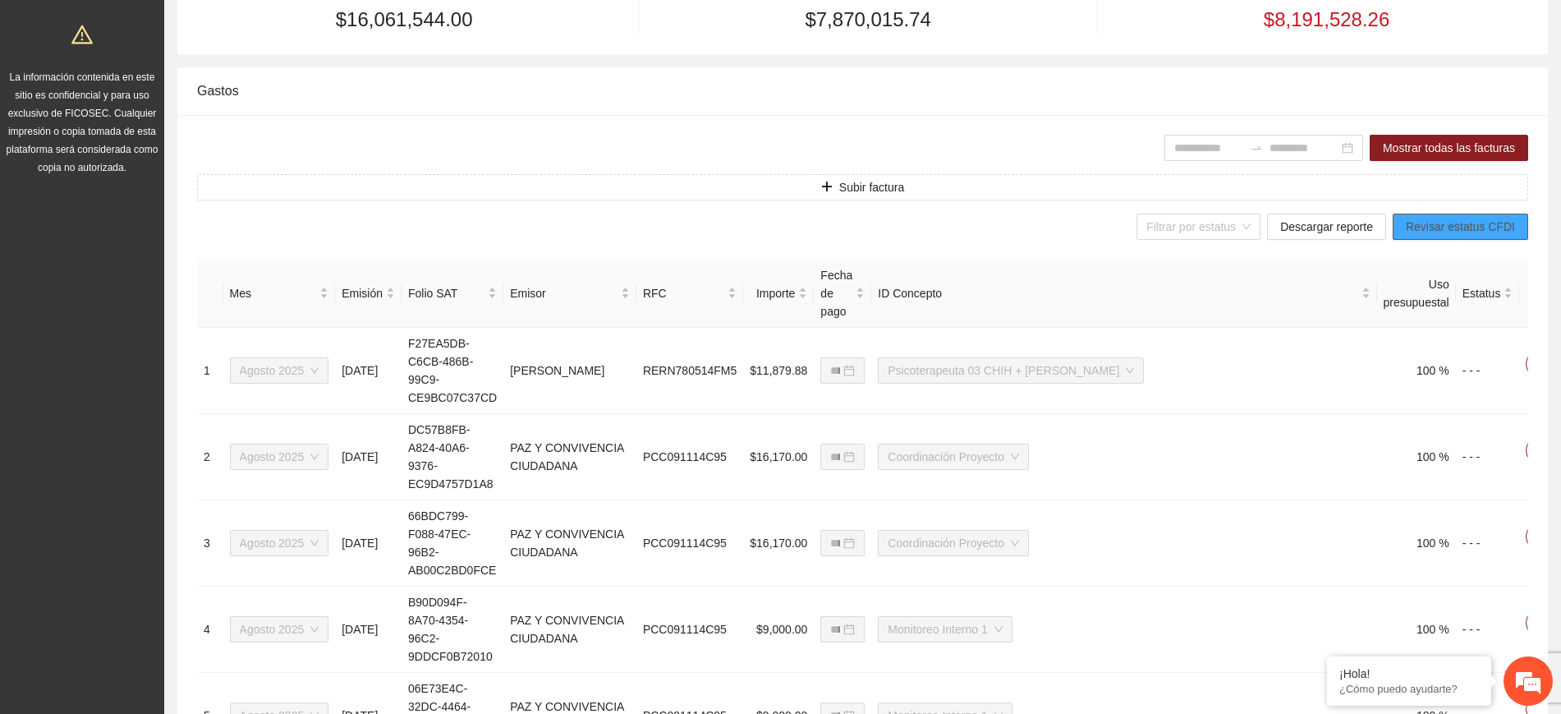
click at [1450, 229] on span "Revisar estatus CFDI" at bounding box center [1460, 227] width 109 height 18
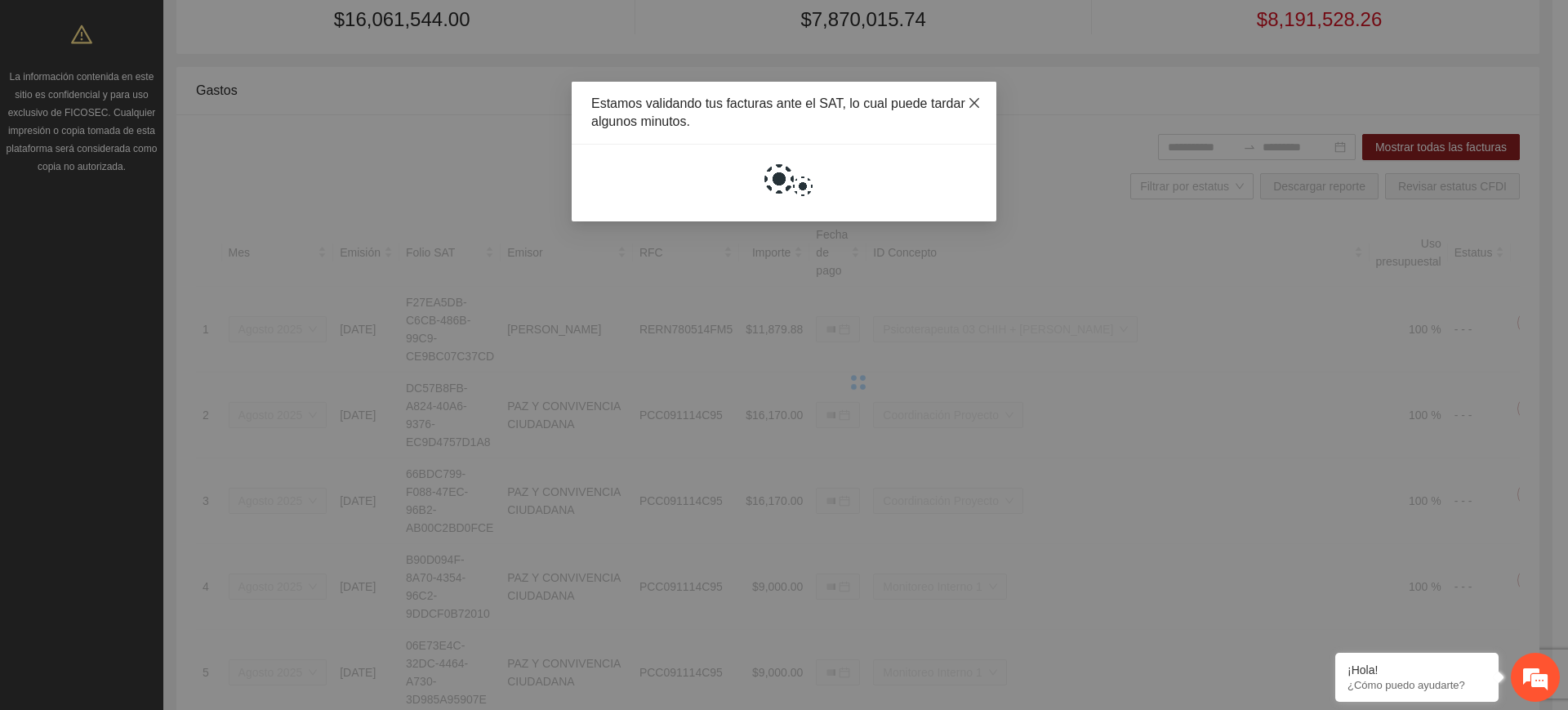
click at [975, 100] on icon "close" at bounding box center [973, 102] width 13 height 13
click at [976, 100] on icon "close" at bounding box center [974, 103] width 10 height 10
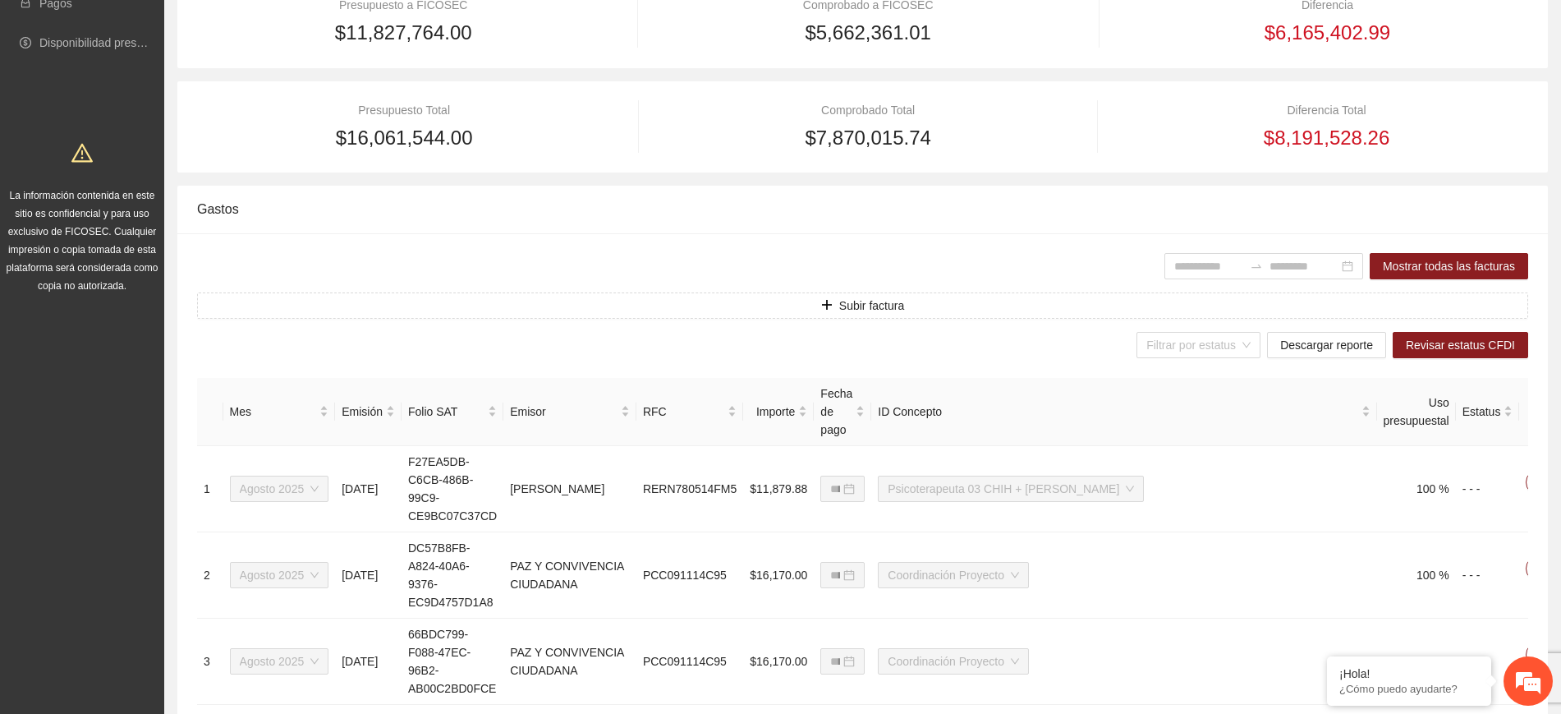
scroll to position [205, 0]
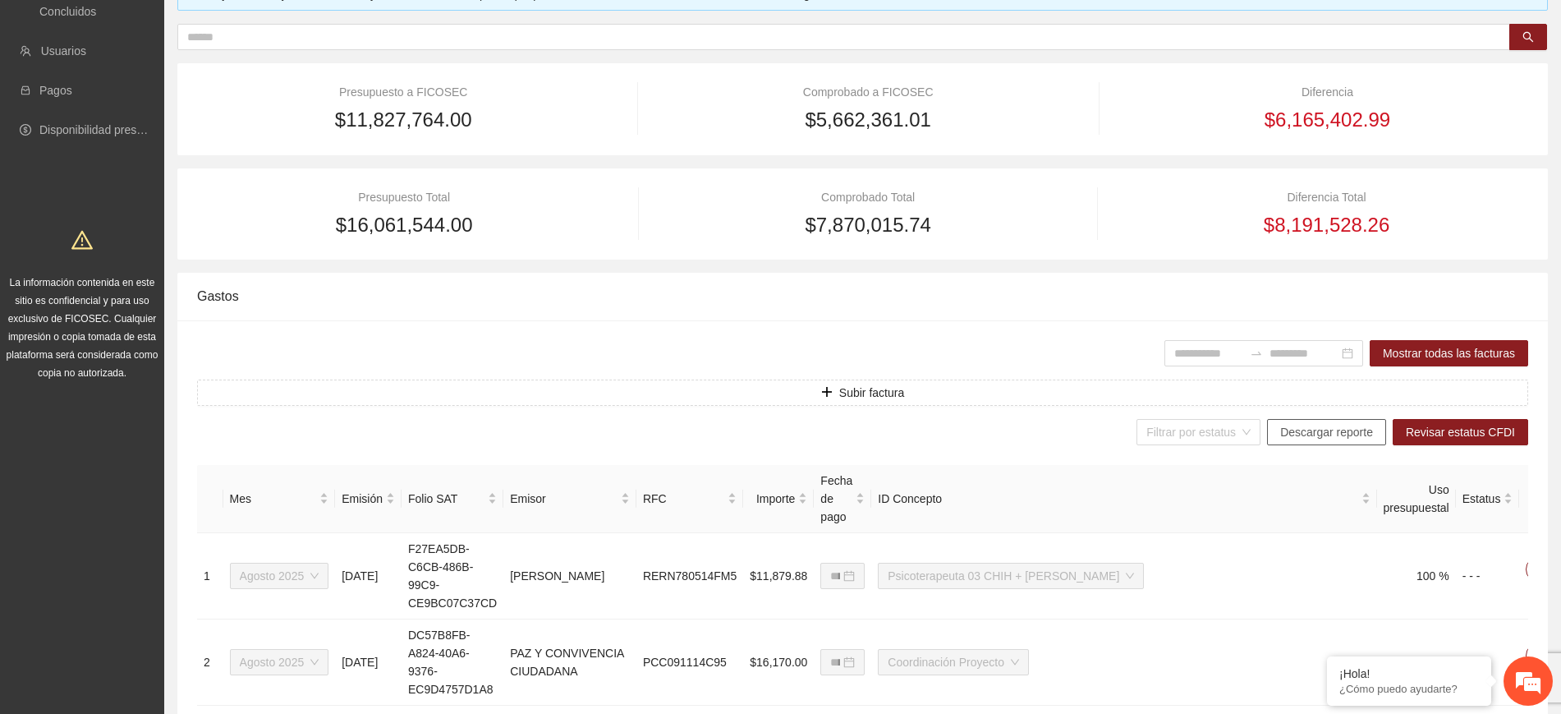
click at [1355, 432] on span "Descargar reporte" at bounding box center [1327, 432] width 93 height 18
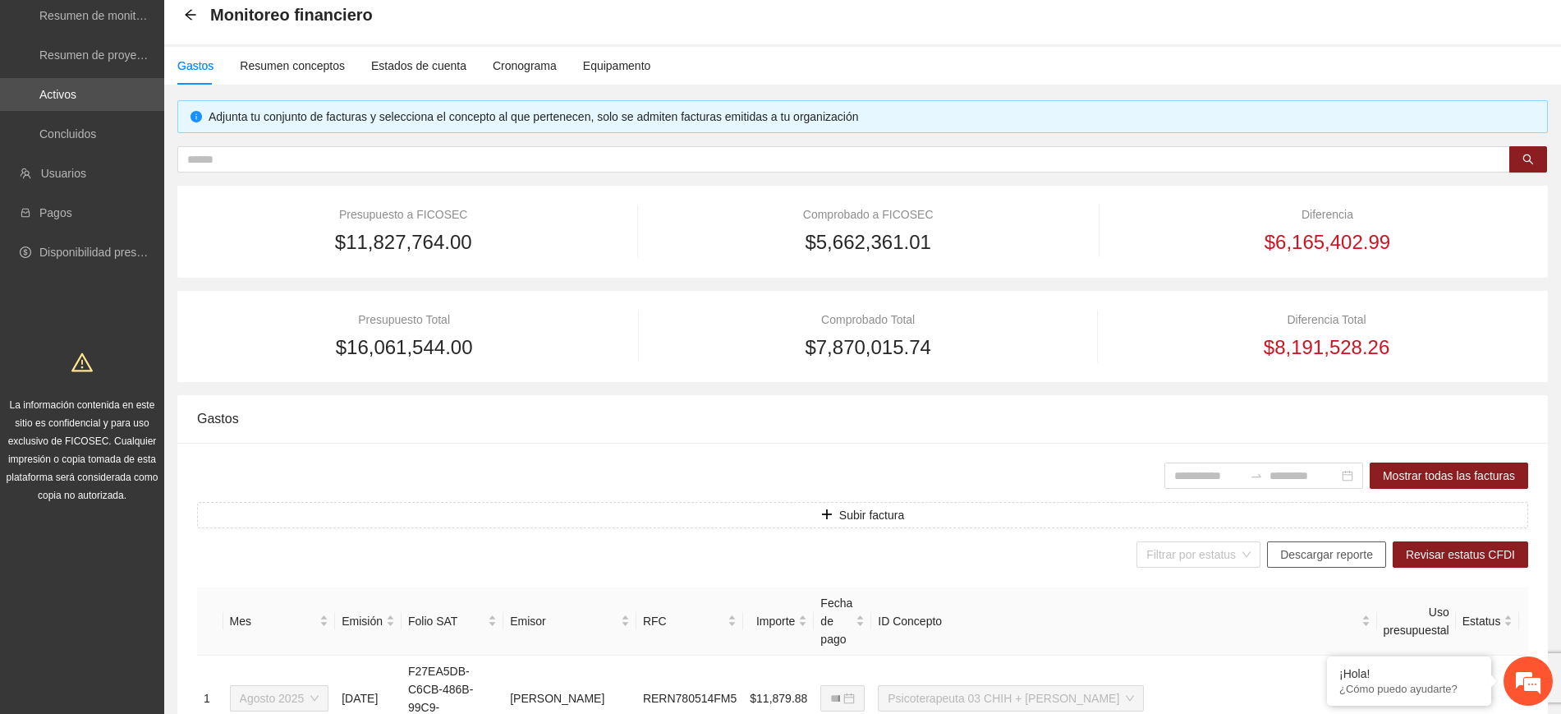
scroll to position [0, 0]
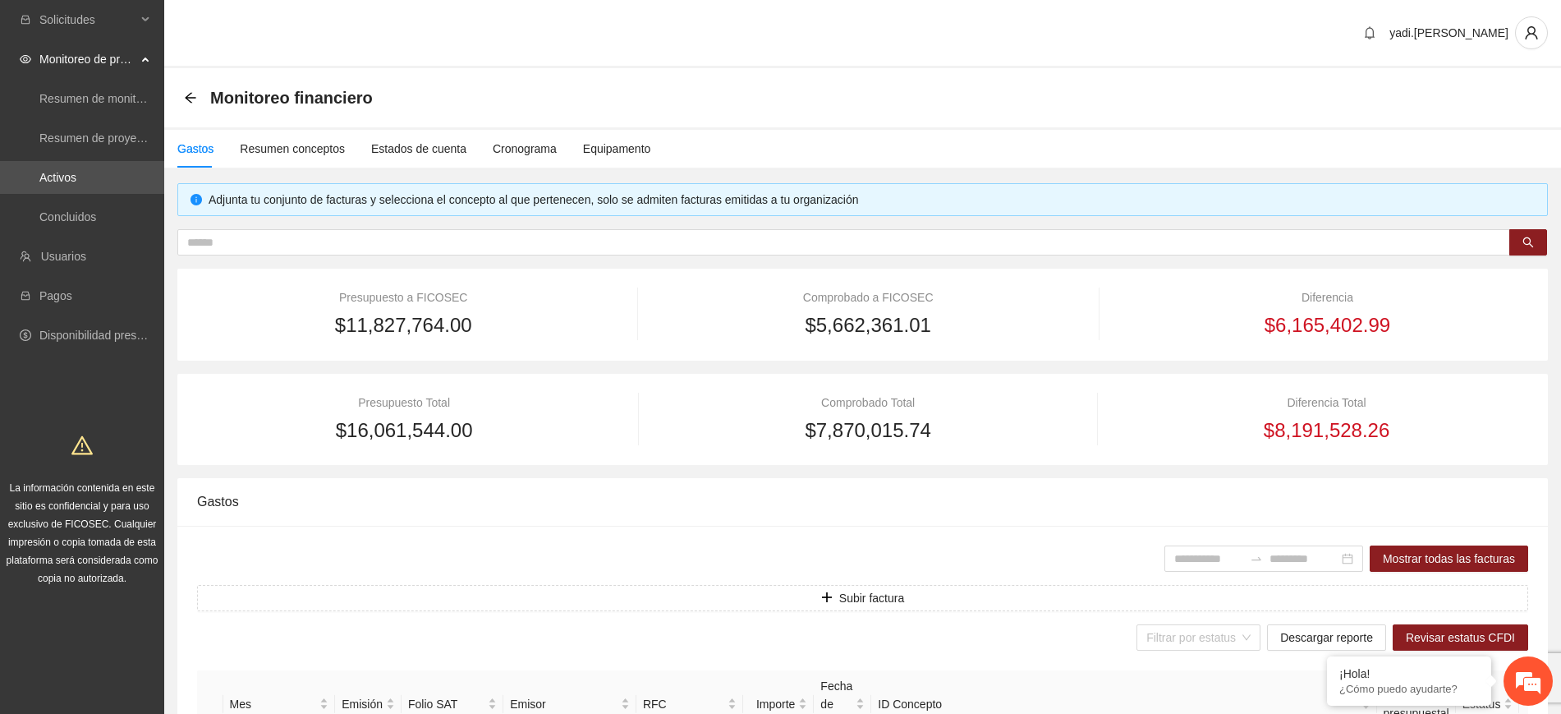
click at [194, 99] on icon "arrow-left" at bounding box center [190, 97] width 13 height 13
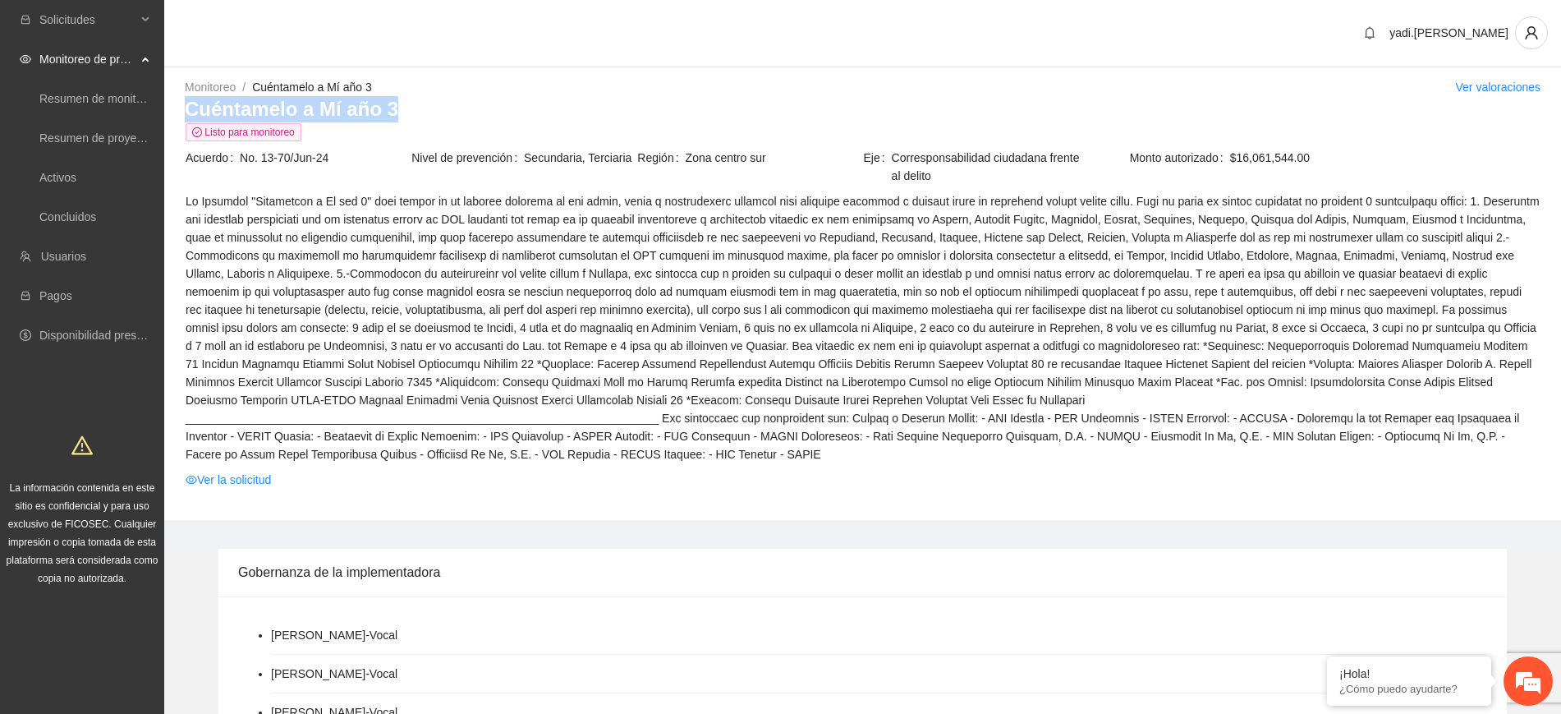
drag, startPoint x: 409, startPoint y: 108, endPoint x: 188, endPoint y: 116, distance: 221.1
click at [188, 116] on h3 "Cuéntamelo a Mí año 3" at bounding box center [863, 109] width 1356 height 26
copy h3 "Cuéntamelo a Mí año 3"
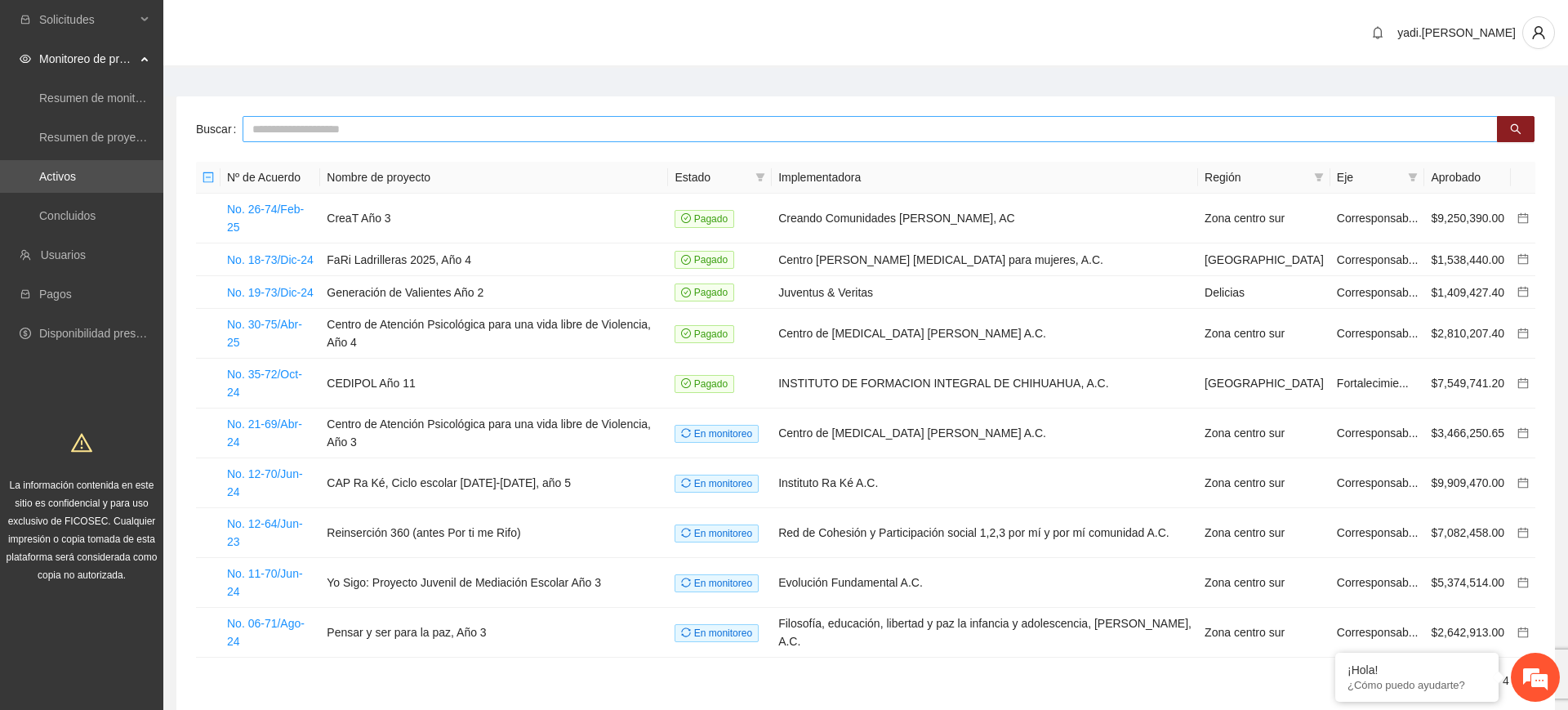
click at [415, 131] on input "text" at bounding box center [870, 129] width 1256 height 26
type input "*"
type input "**********"
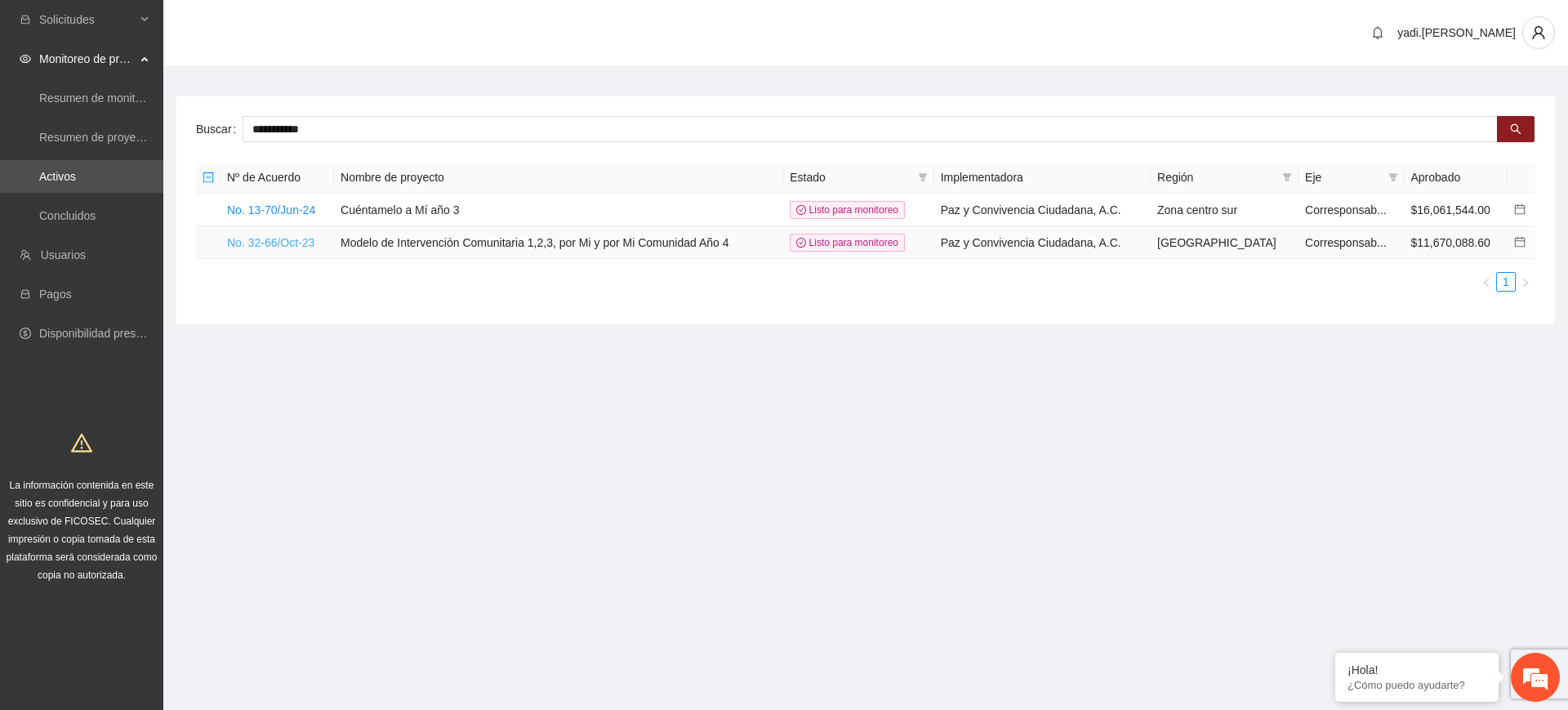
click at [299, 245] on link "No. 32-66/Oct-23" at bounding box center [270, 242] width 87 height 13
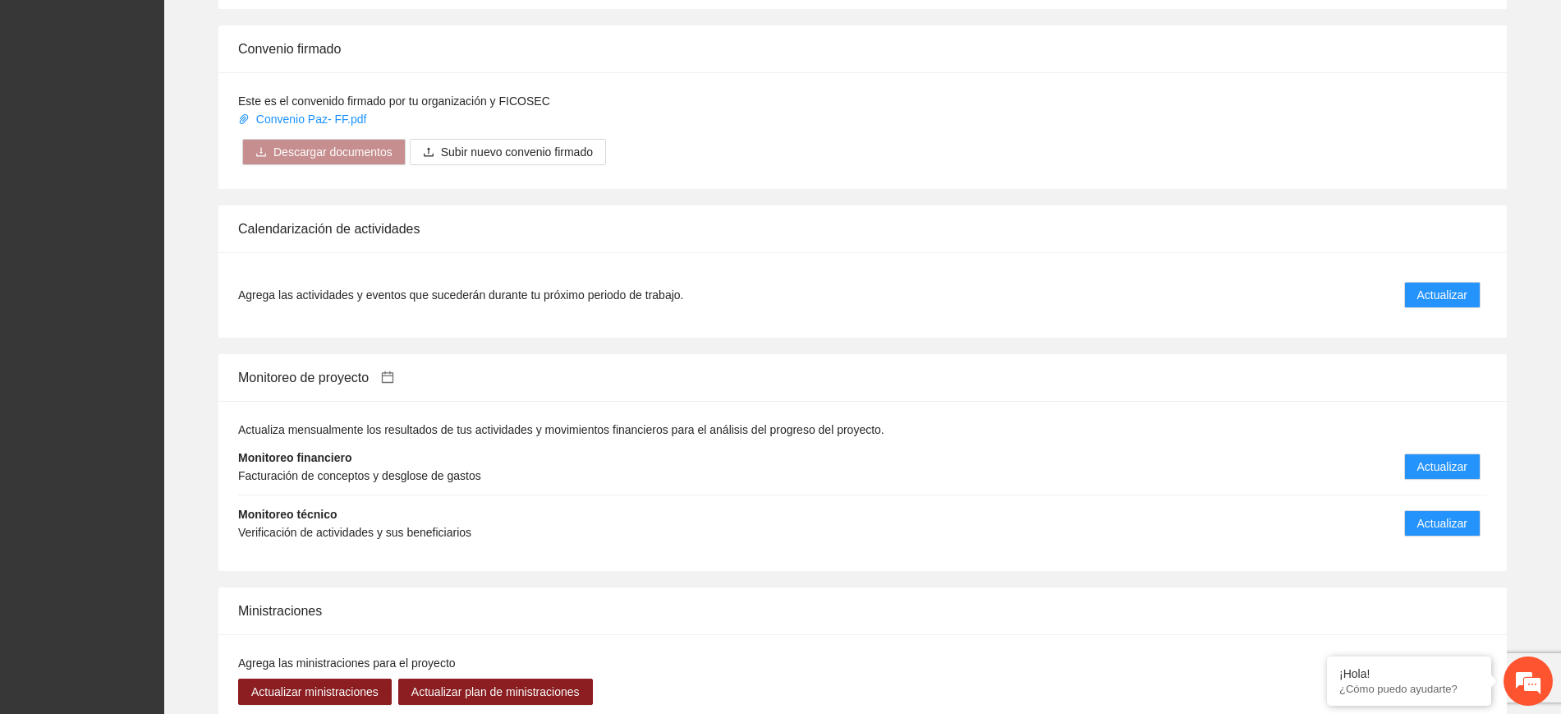
scroll to position [1437, 0]
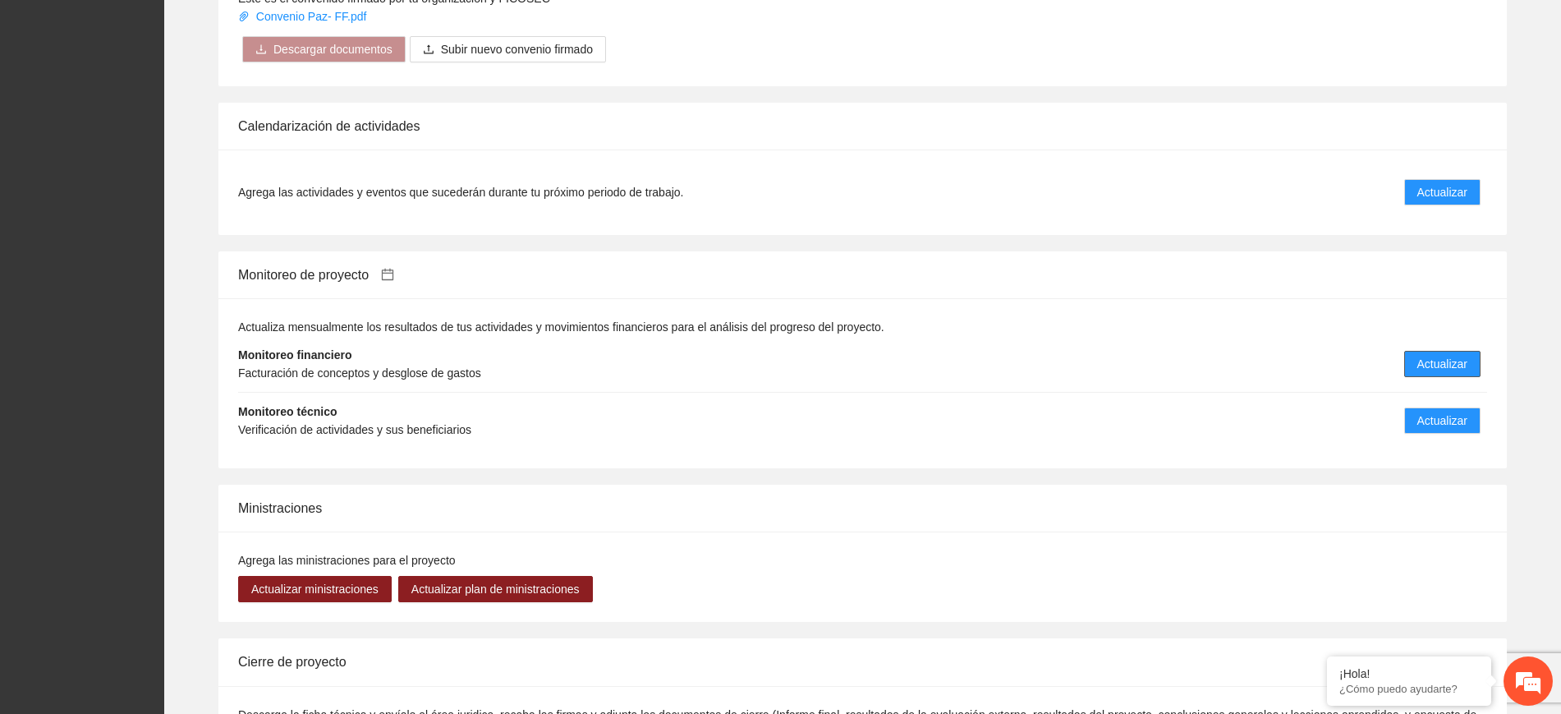
click at [1442, 358] on span "Actualizar" at bounding box center [1443, 364] width 50 height 18
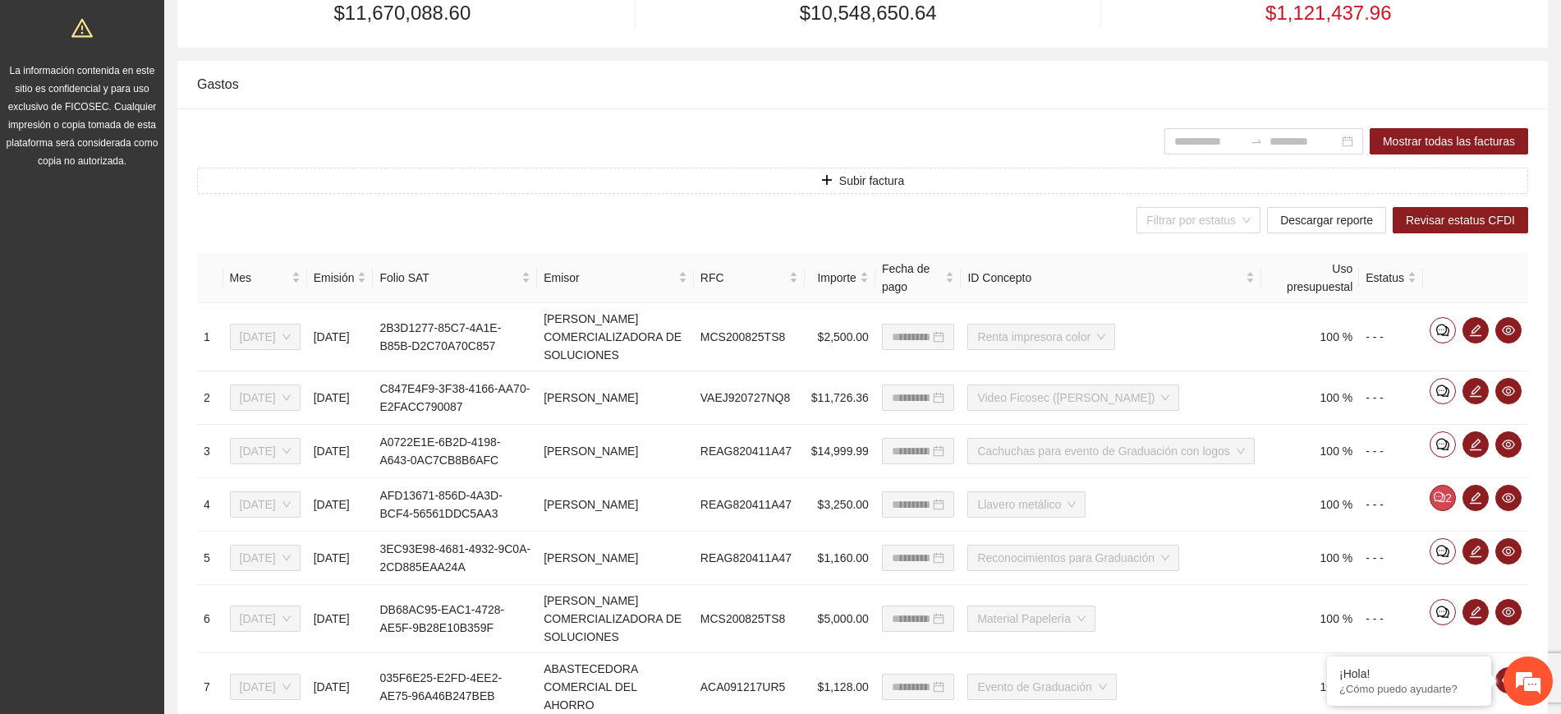
scroll to position [270, 0]
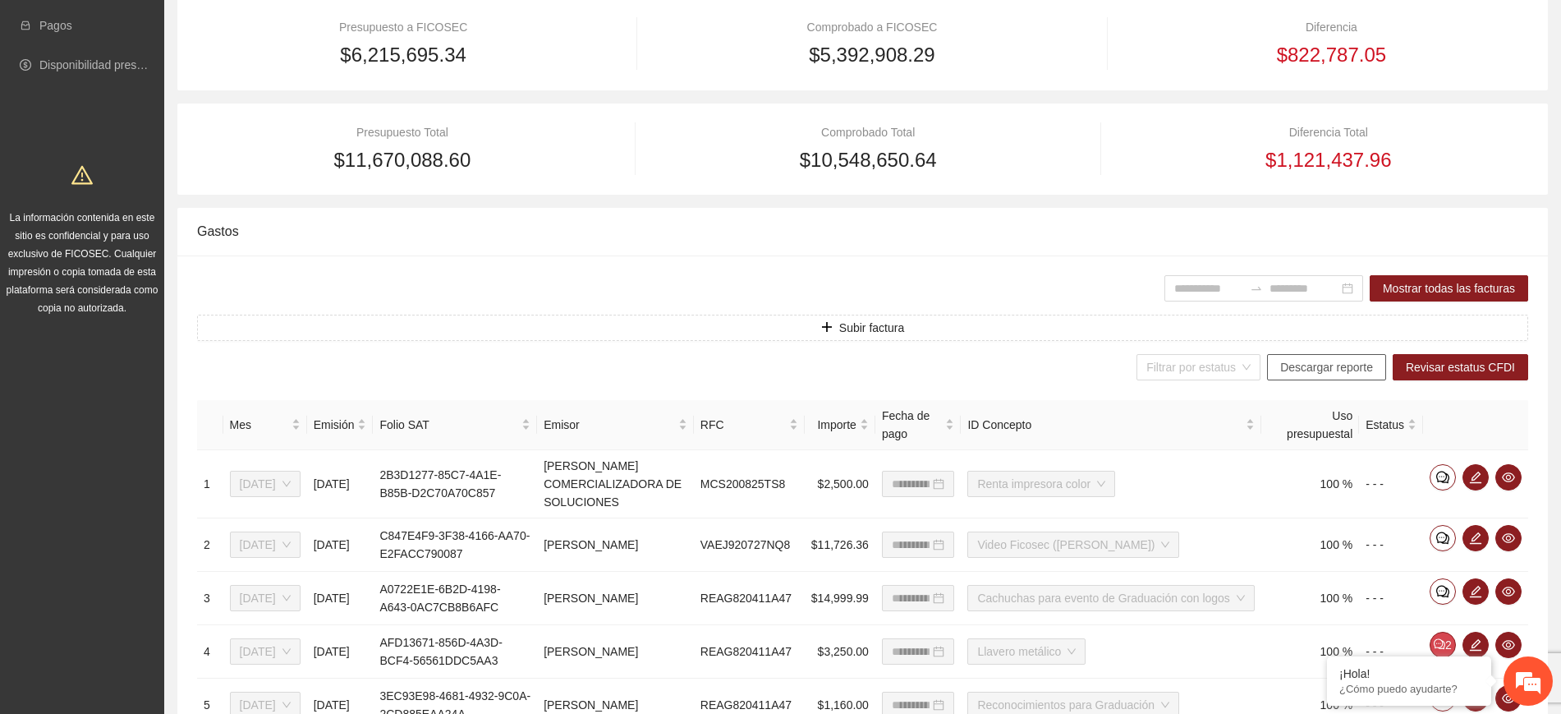
click at [1324, 369] on span "Descargar reporte" at bounding box center [1327, 367] width 93 height 18
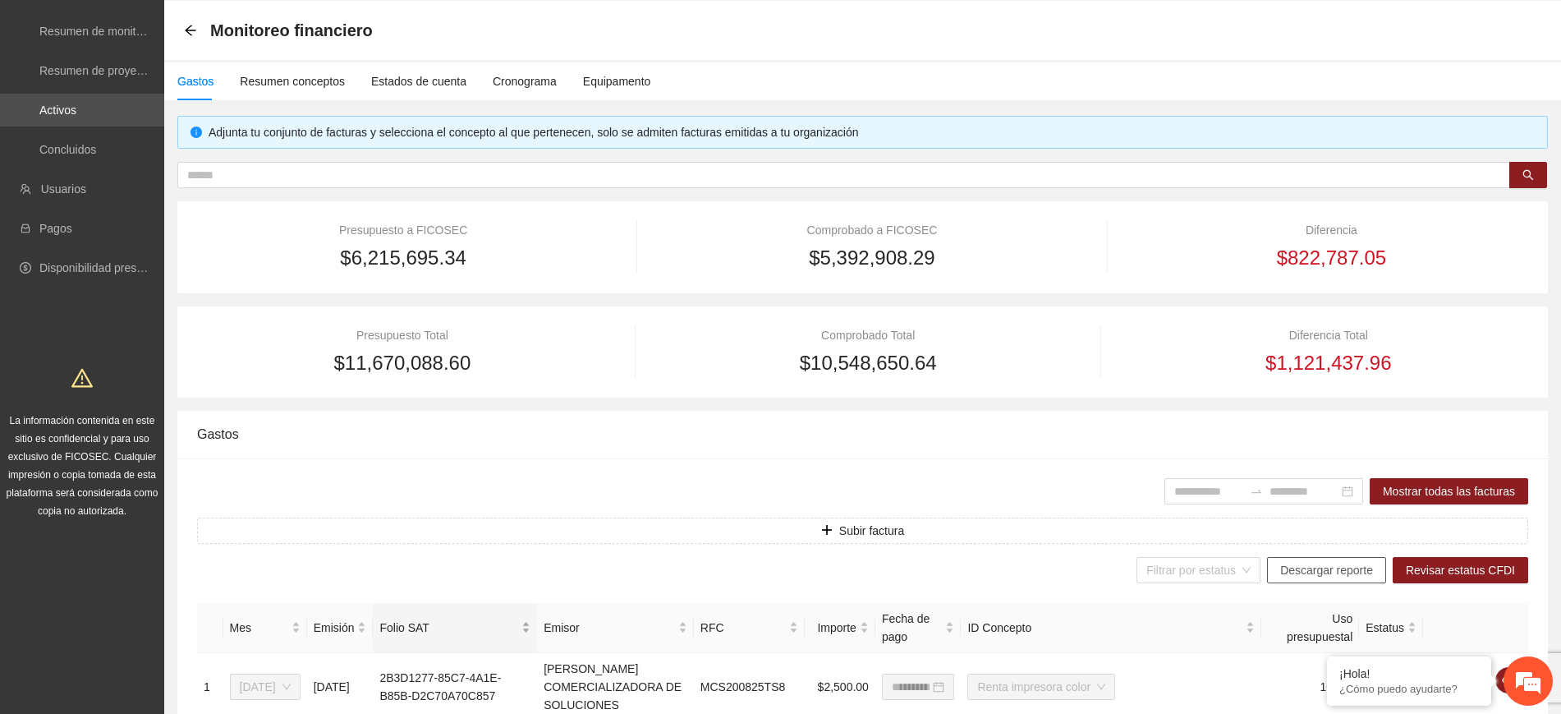
scroll to position [0, 0]
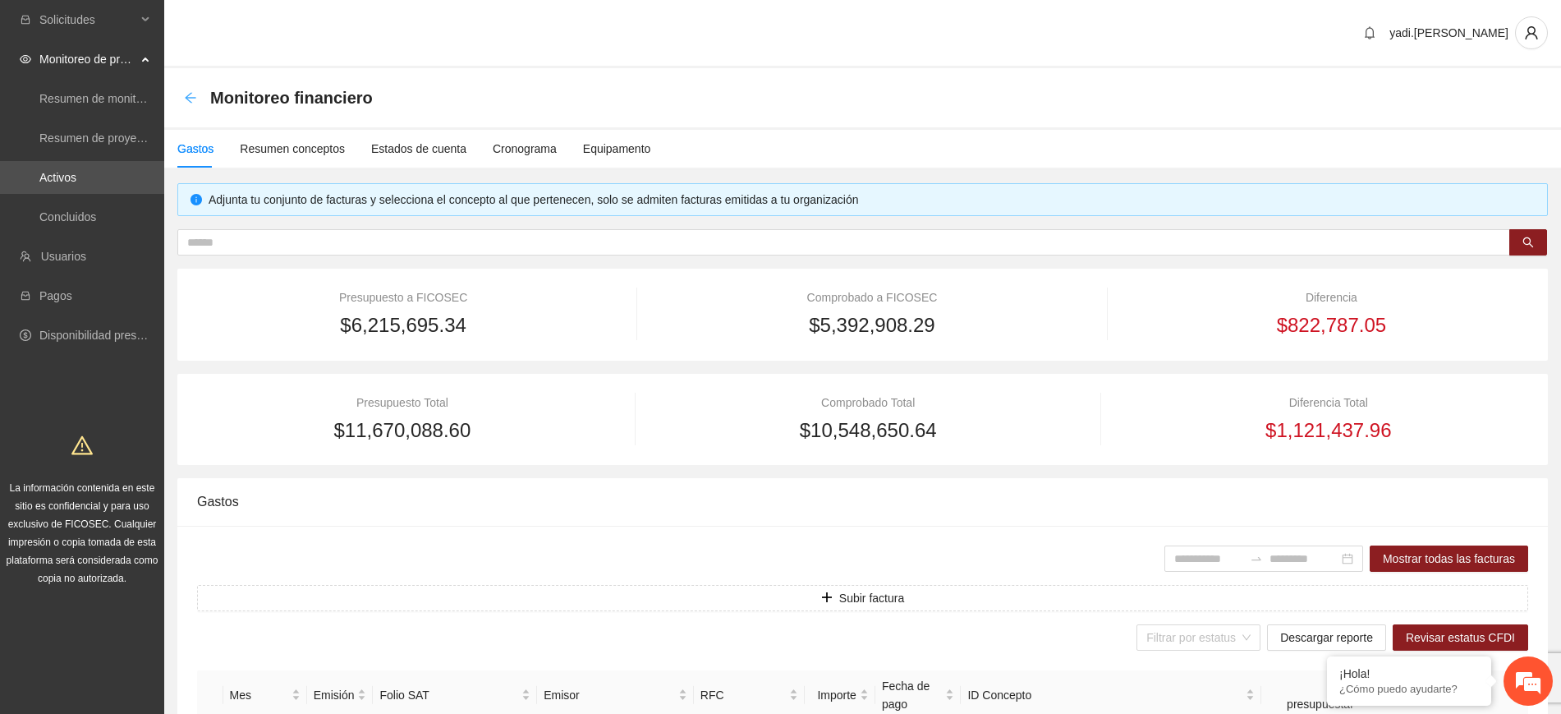
click at [190, 100] on icon "arrow-left" at bounding box center [190, 97] width 11 height 11
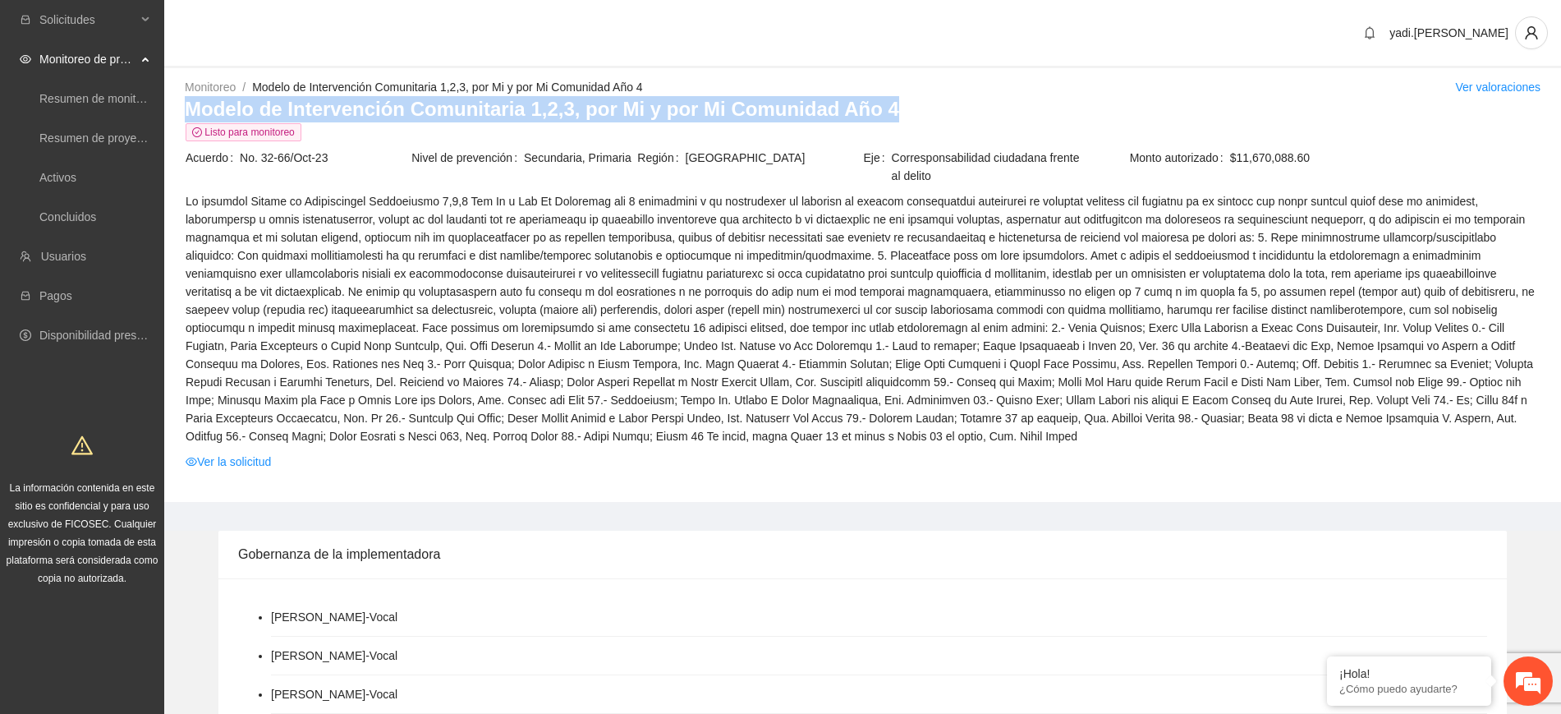
drag, startPoint x: 908, startPoint y: 108, endPoint x: 183, endPoint y: 101, distance: 724.5
click at [183, 101] on div "Monitoreo / Modelo de Intervención Comunitaria 1,2,3, por Mi y por Mi Comunidad…" at bounding box center [862, 290] width 1397 height 424
copy h3 "Modelo de Intervención Comunitaria 1,2,3, por Mi y por Mi Comunidad Año 4"
